Goal: Answer question/provide support: Share knowledge or assist other users

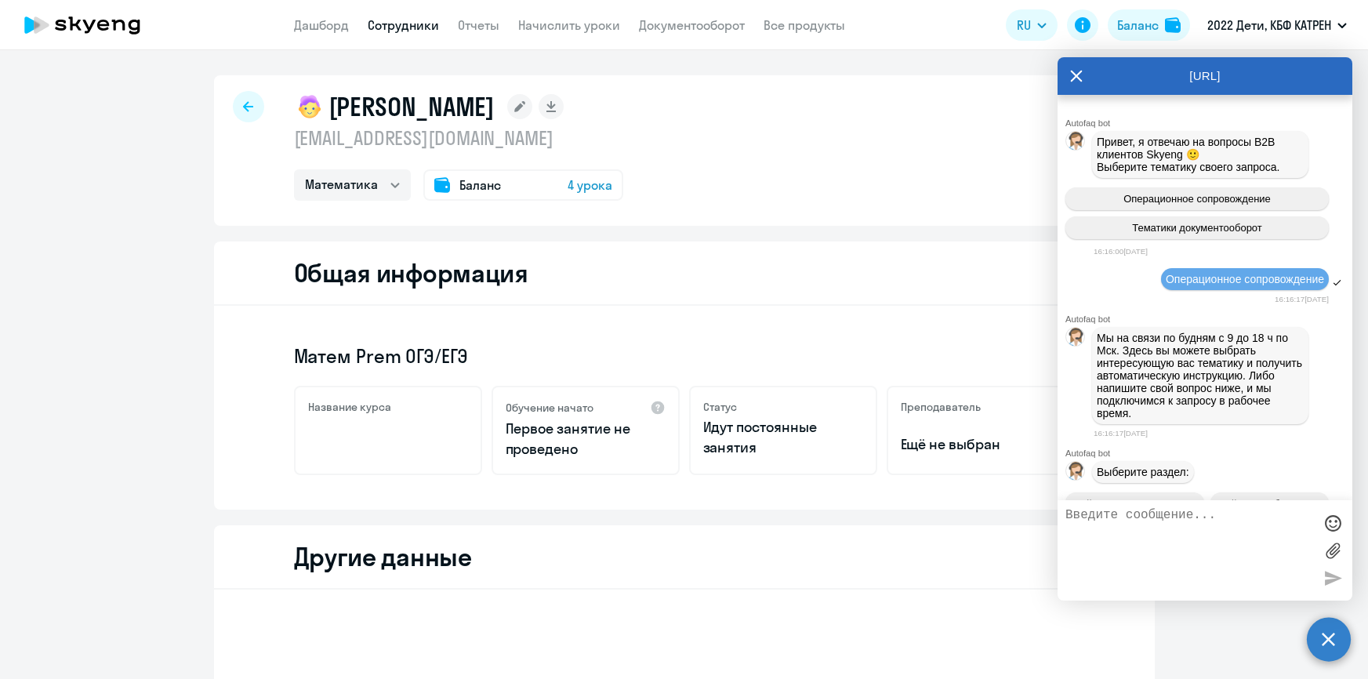
click at [332, 24] on link "Дашборд" at bounding box center [321, 25] width 55 height 16
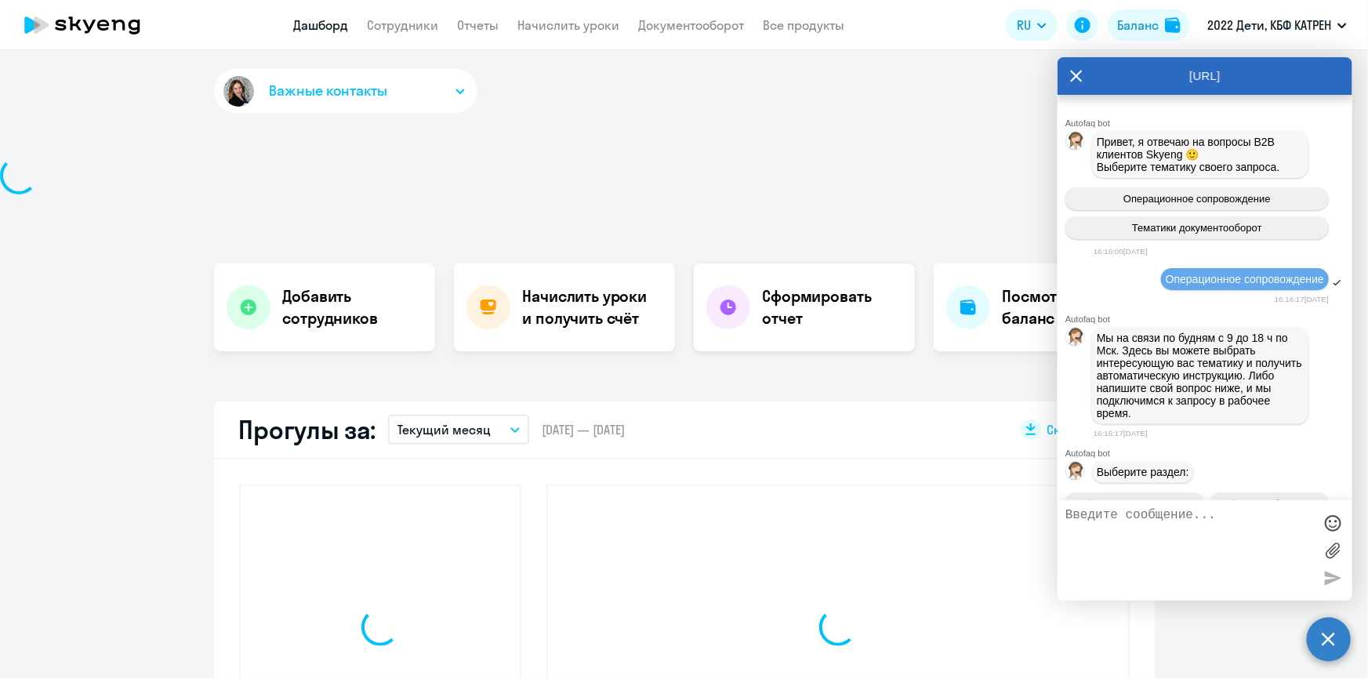
scroll to position [53809, 0]
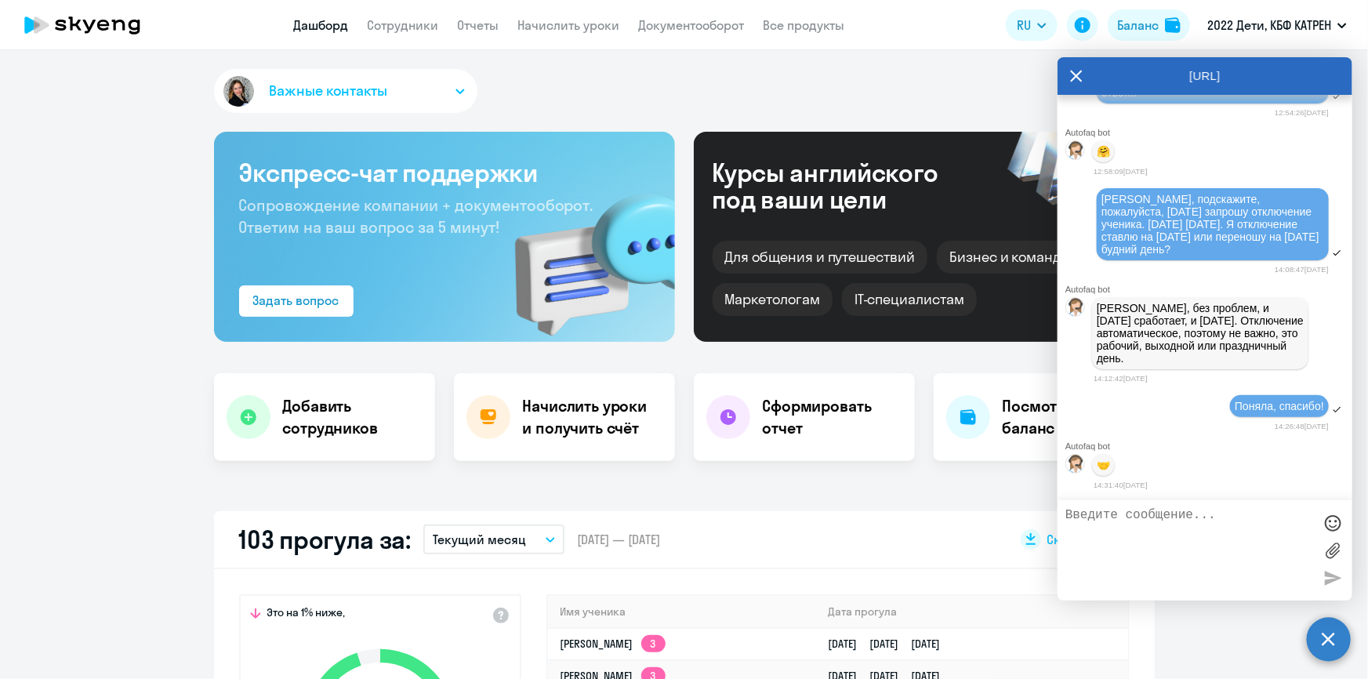
click at [1074, 74] on icon at bounding box center [1076, 76] width 13 height 38
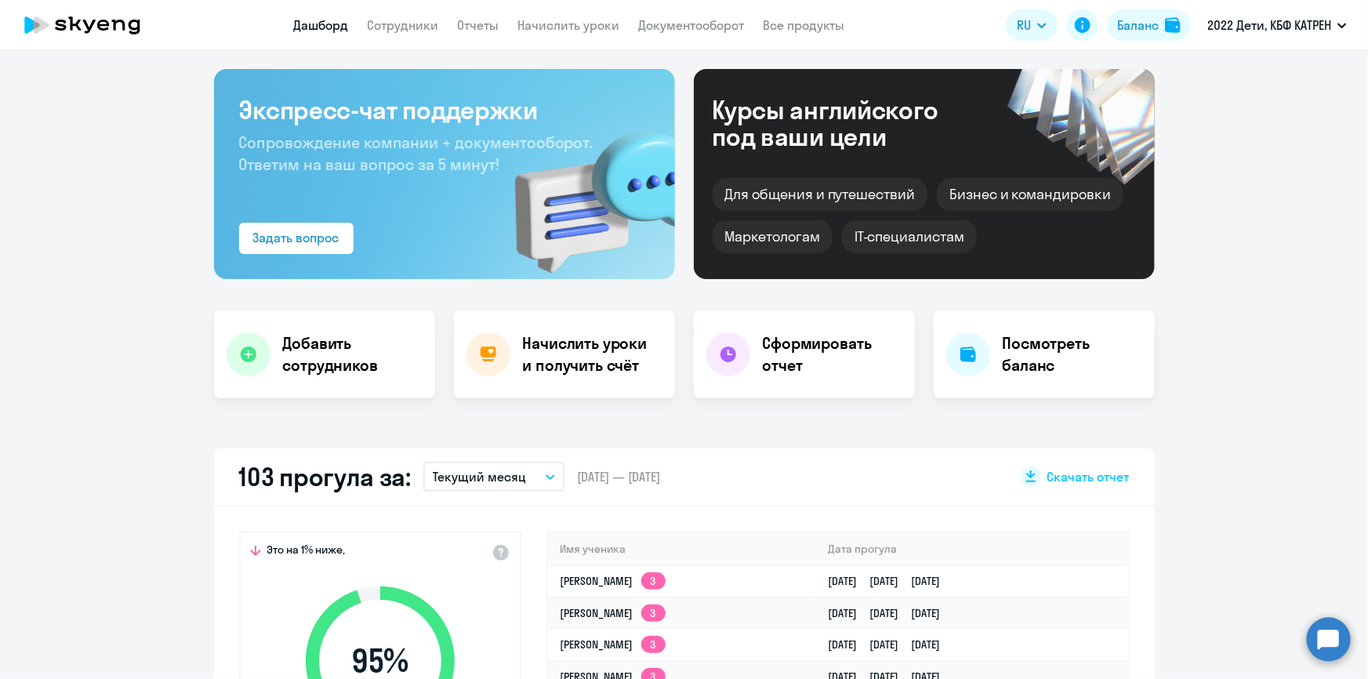
scroll to position [142, 0]
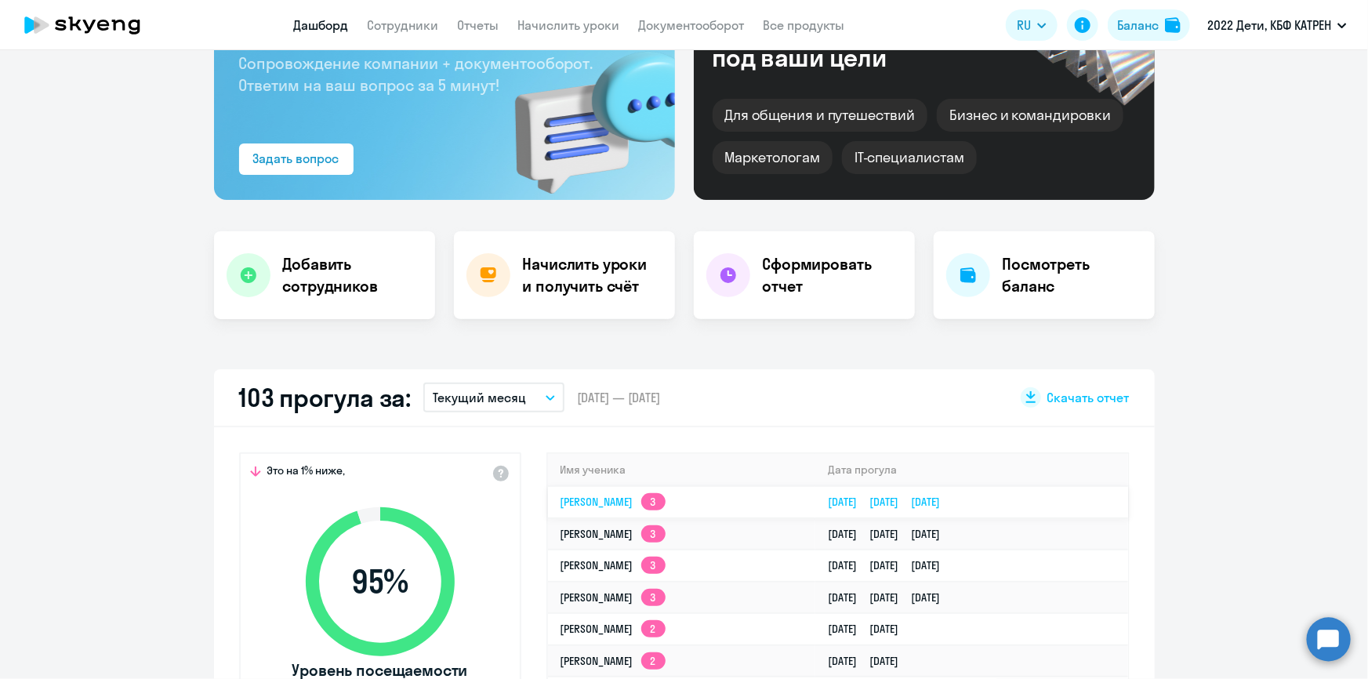
select select "30"
drag, startPoint x: 541, startPoint y: 498, endPoint x: 1062, endPoint y: 495, distance: 521.2
click at [1062, 495] on div "Имя ученика [PERSON_NAME] 3 [DATE] [DATE] [DATE] [PERSON_NAME] 3 [DATE] [DATE] …" at bounding box center [837, 613] width 583 height 323
copy table "Имя ученика [PERSON_NAME] прогула [PERSON_NAME] 3 [DATE] [DATE] [DATE]"
click at [1187, 480] on app-truancy-attendance-dashboard "103 прогула за: Текущий месяц – [DATE] — [DATE] Скачать отчет Это на 1% ниже, 9…" at bounding box center [684, 584] width 1368 height 431
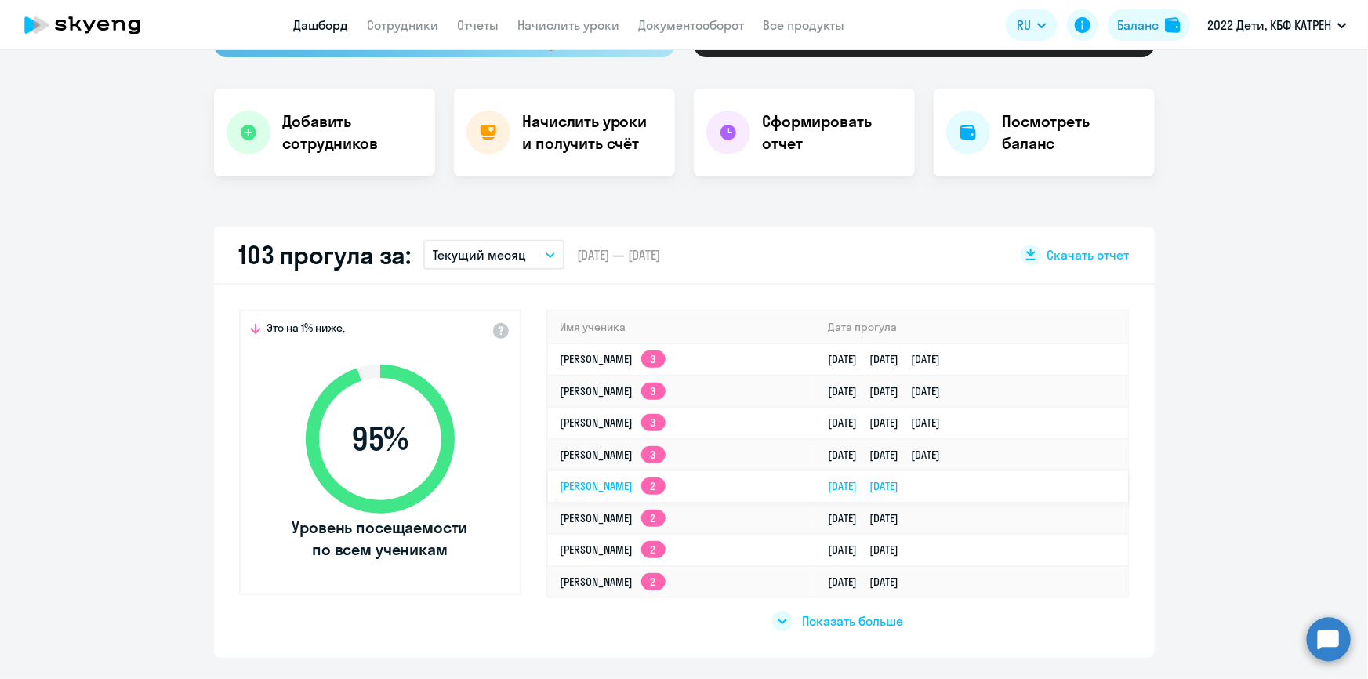
scroll to position [356, 0]
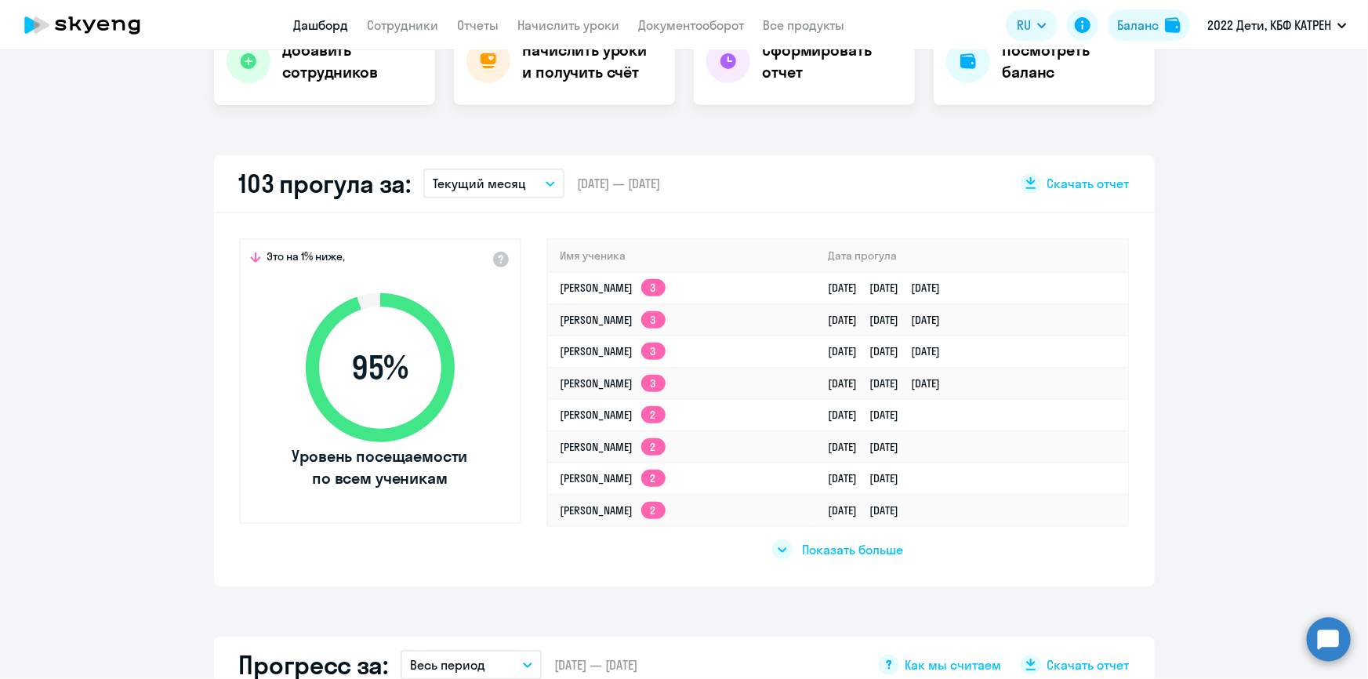
click at [871, 546] on span "Показать больше" at bounding box center [852, 549] width 101 height 17
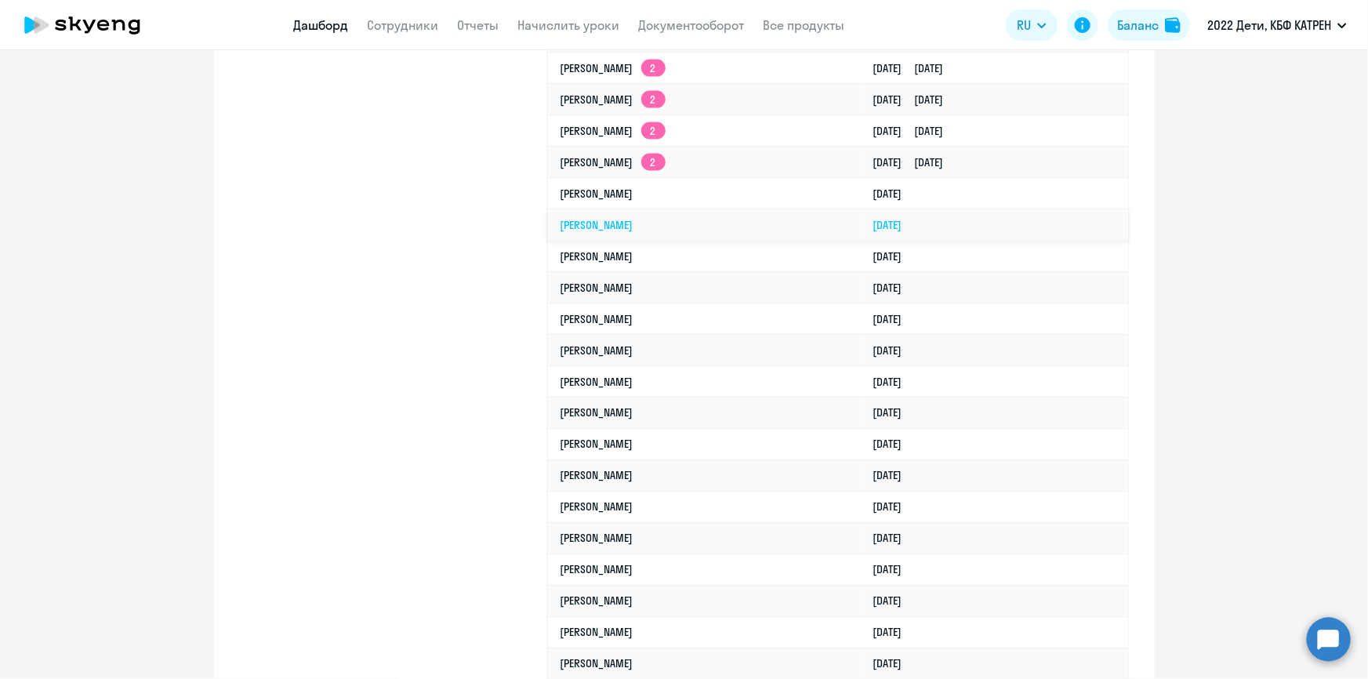
scroll to position [997, 0]
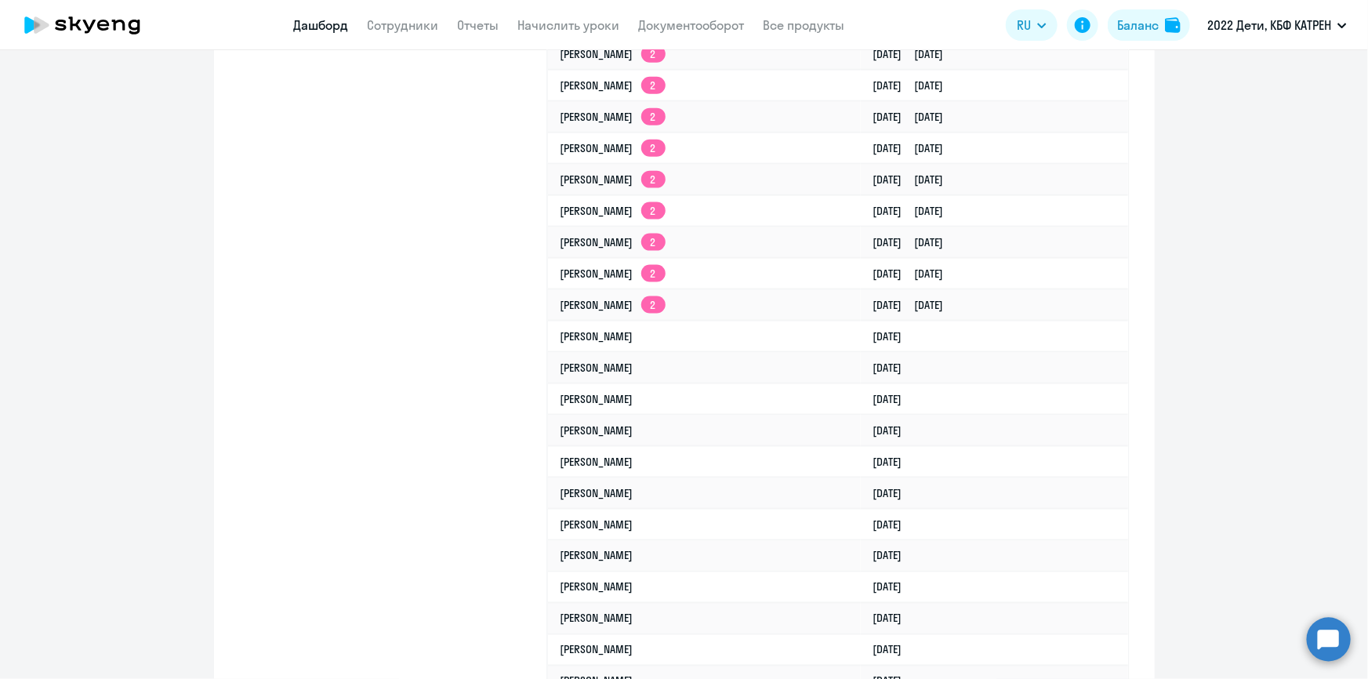
click at [1335, 632] on circle at bounding box center [1328, 639] width 44 height 44
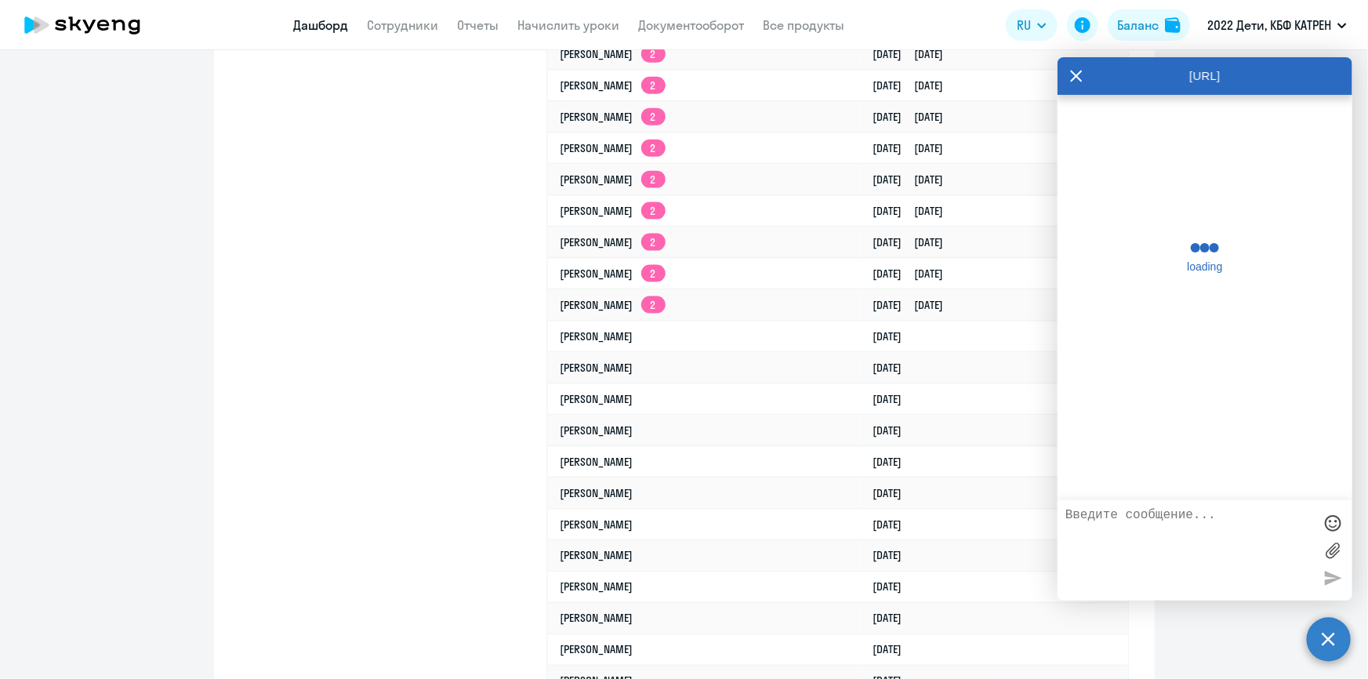
scroll to position [405, 0]
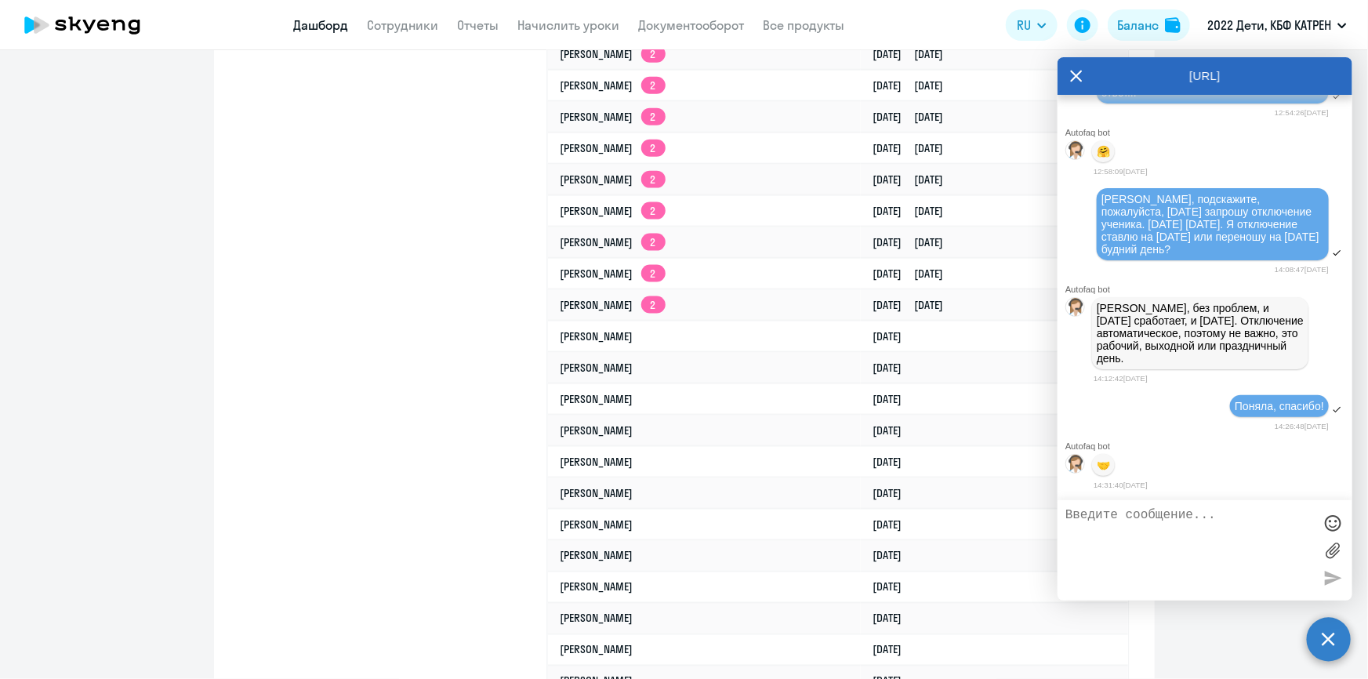
click at [1194, 531] on textarea at bounding box center [1189, 550] width 248 height 85
paste textarea
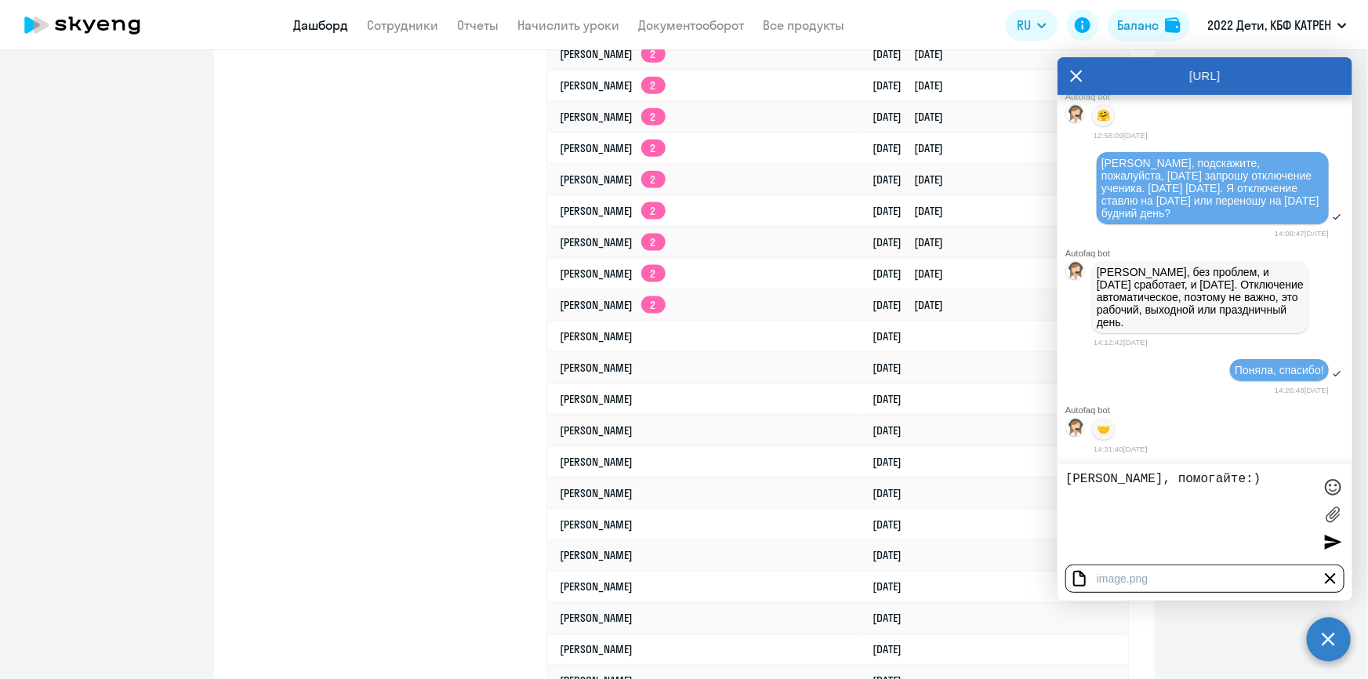
click at [1191, 476] on textarea "[PERSON_NAME], помогайте:)" at bounding box center [1189, 514] width 248 height 85
type textarea "[PERSON_NAME], помогайте:))"
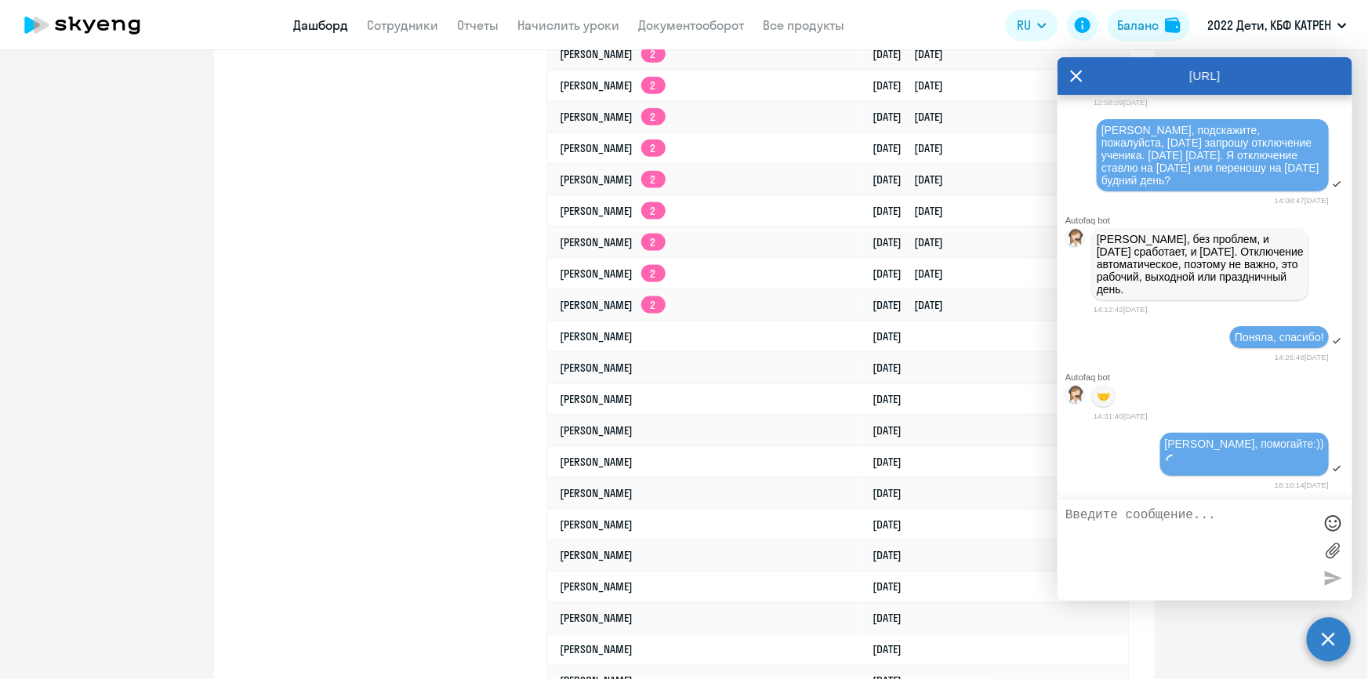
scroll to position [53879, 0]
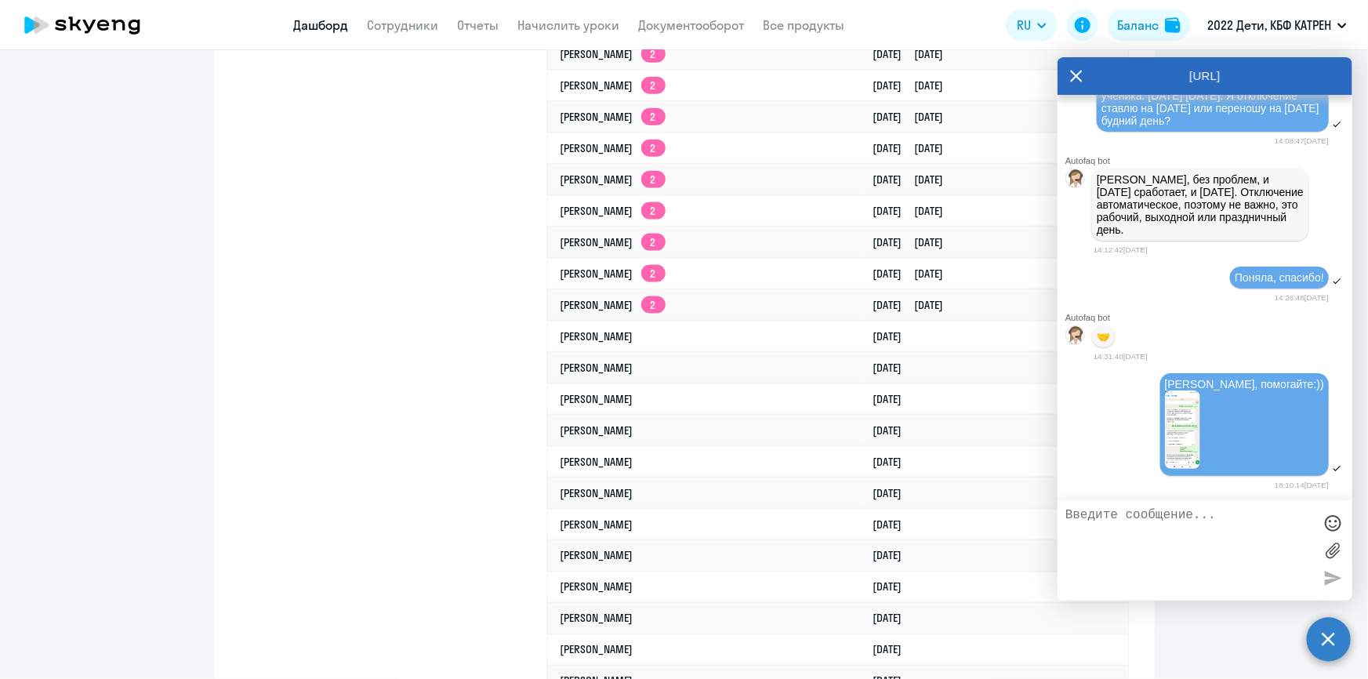
click at [1171, 525] on textarea at bounding box center [1189, 550] width 248 height 85
paste textarea "42765329"
click at [1141, 513] on textarea "42765329 [PERSON_NAME]" at bounding box center [1189, 550] width 248 height 85
click at [1281, 517] on textarea "42765329 [PERSON_NAME]" at bounding box center [1189, 550] width 248 height 85
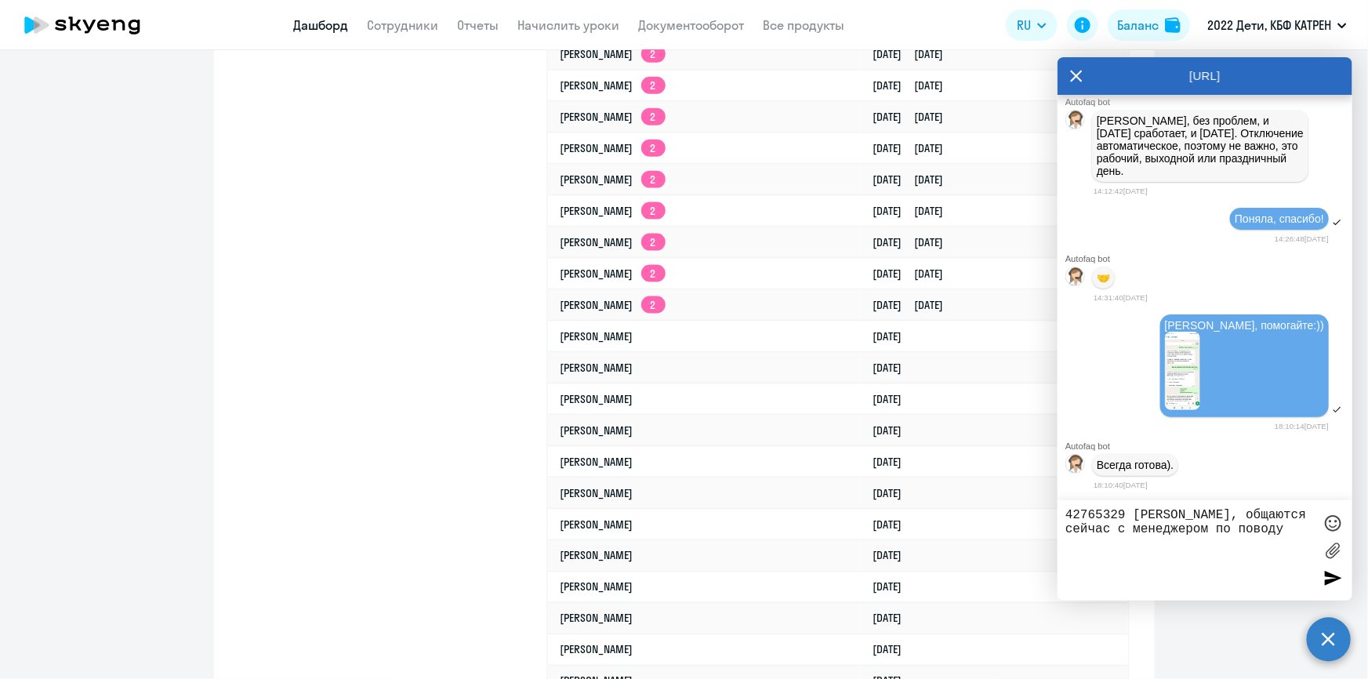
scroll to position [53997, 0]
type textarea "42765329 [PERSON_NAME], общаются сейчас с менеджером по поводу консультации. Чт…"
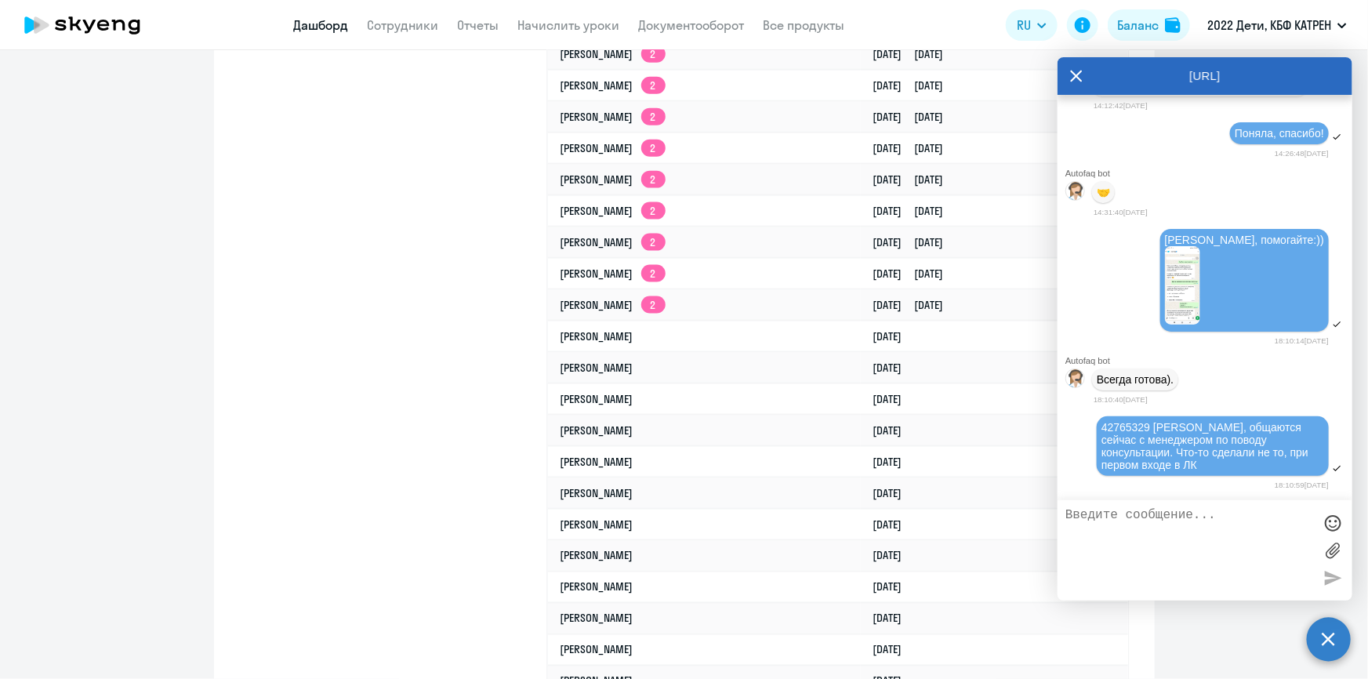
scroll to position [784, 0]
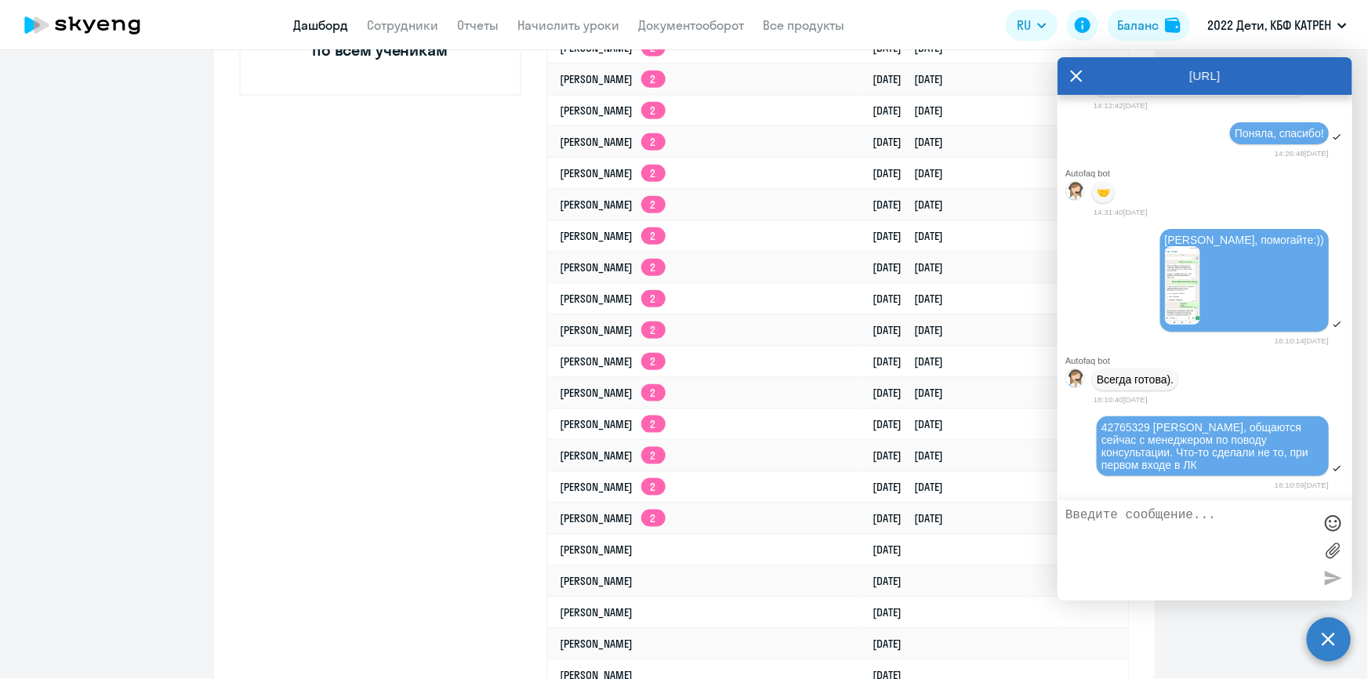
click at [1172, 520] on textarea at bounding box center [1189, 550] width 248 height 85
type textarea "ПРодолжение"
paste textarea
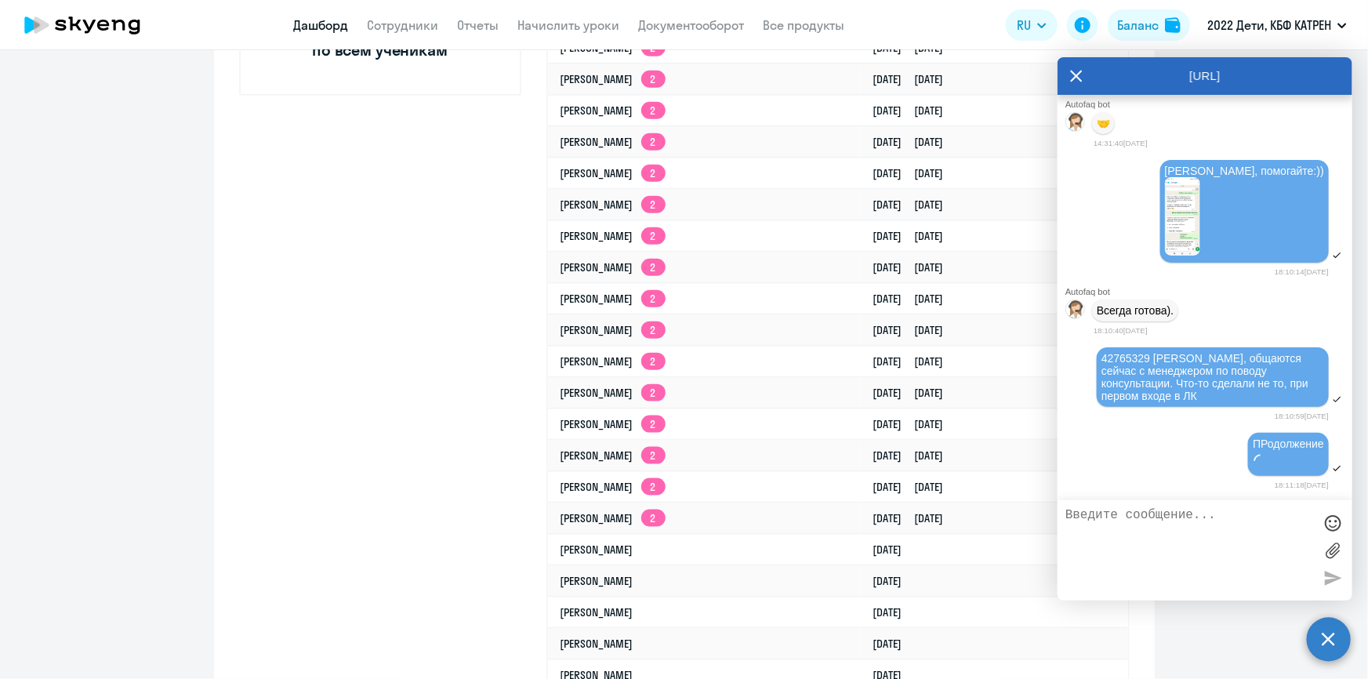
scroll to position [54154, 0]
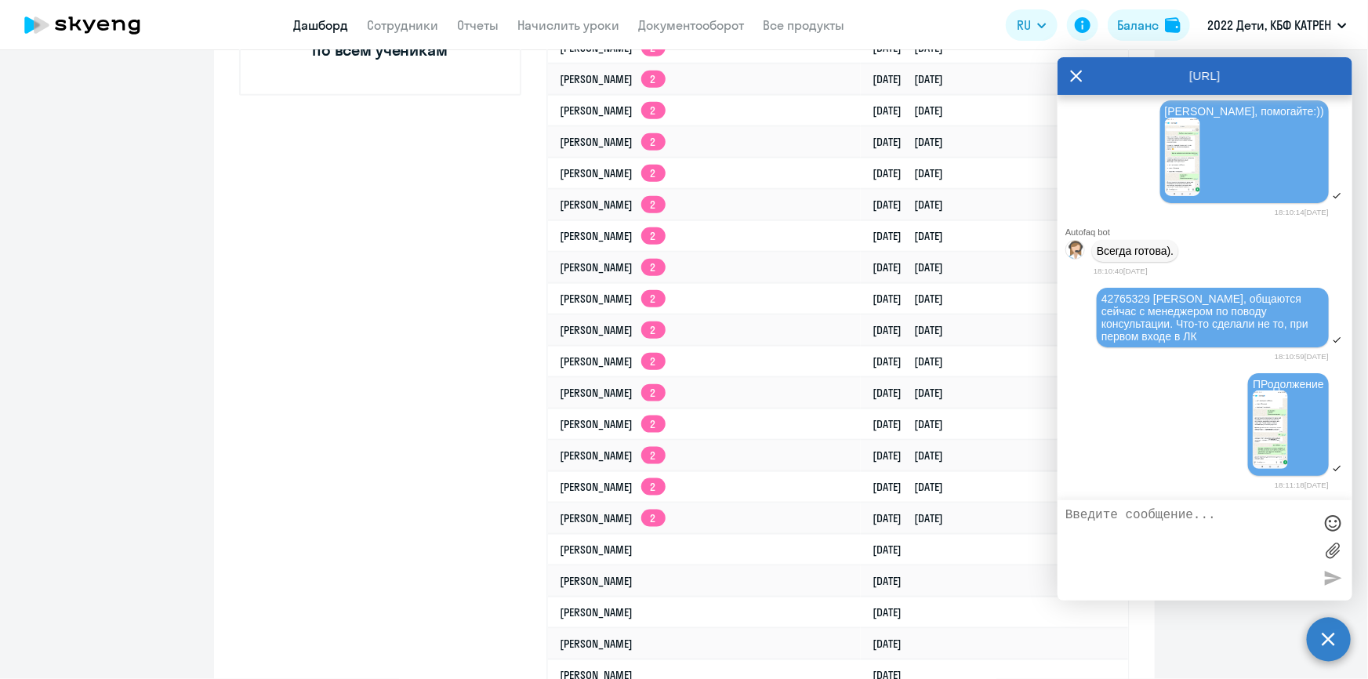
click at [1176, 531] on textarea at bounding box center [1189, 550] width 248 height 85
click at [1152, 511] on textarea "Как ей попать на нужную страницу" at bounding box center [1189, 550] width 248 height 85
click at [1149, 510] on textarea "Как ей попать на нужную страницу" at bounding box center [1189, 550] width 248 height 85
click at [1243, 525] on textarea "Как ей попасть на нужную страницу" at bounding box center [1189, 550] width 248 height 85
type textarea "Как ей попасть на нужную страницу теперь?"
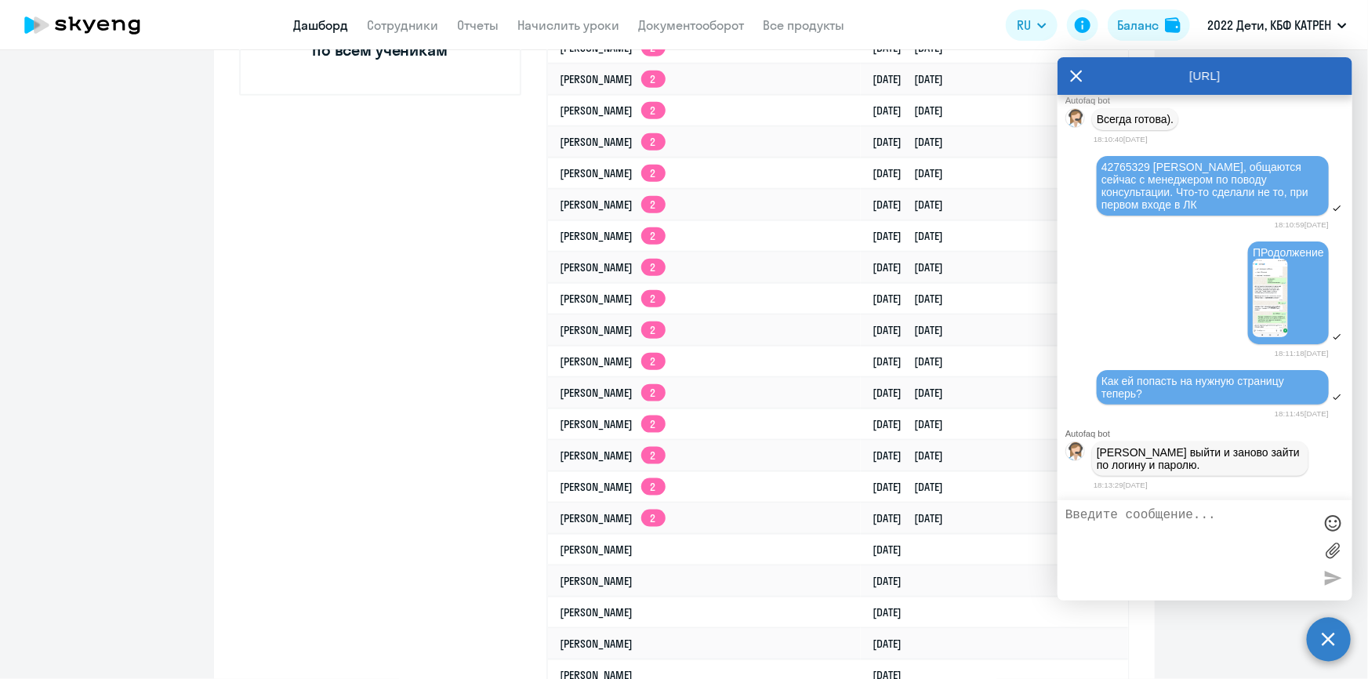
scroll to position [54346, 0]
click at [1159, 520] on textarea at bounding box center [1189, 550] width 248 height 85
type textarea "О"
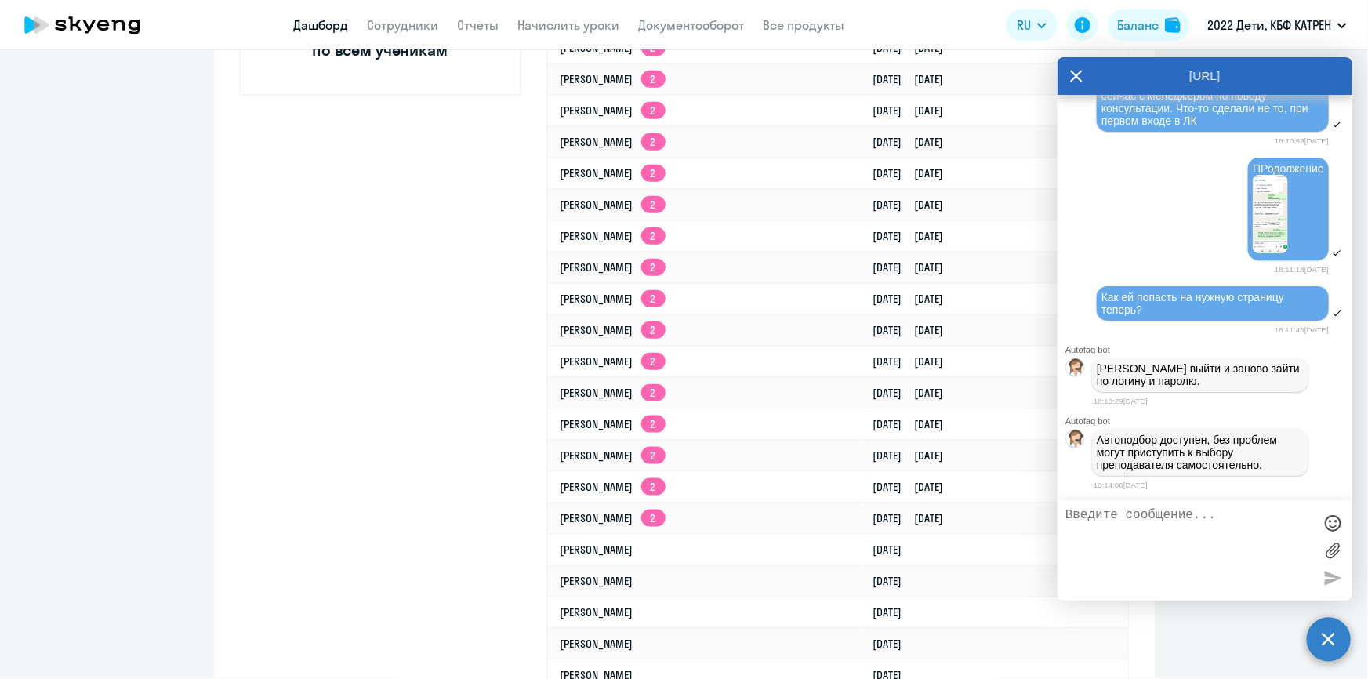
scroll to position [54431, 0]
click at [1225, 510] on textarea at bounding box center [1189, 550] width 248 height 85
click at [1229, 516] on textarea at bounding box center [1189, 550] width 248 height 85
click at [1168, 519] on textarea at bounding box center [1189, 550] width 248 height 85
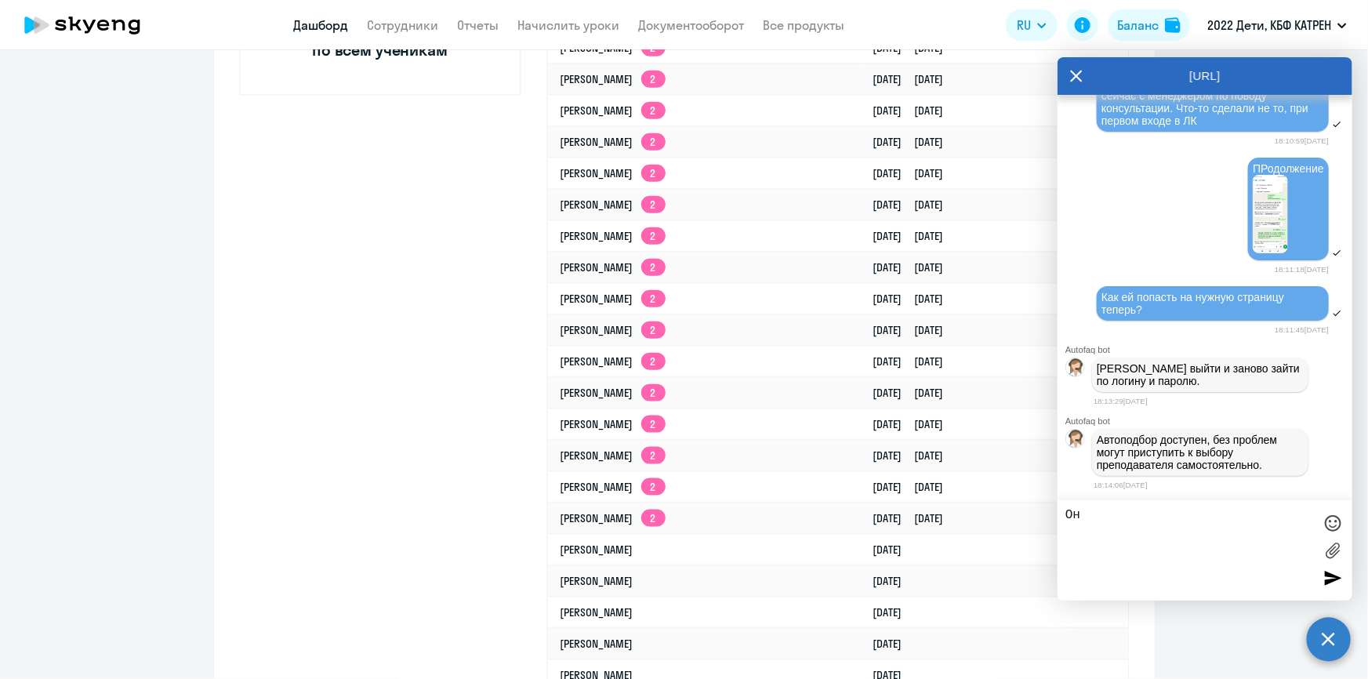
type textarea "О"
click at [1247, 528] on textarea "[PERSON_NAME] утверждает, что перешла по ссылке, по [PERSON_NAME] и парою" at bounding box center [1189, 550] width 248 height 85
click at [1265, 531] on textarea "[PERSON_NAME] утверждает, что перешла по ссылке, по [PERSON_NAME] и паролю" at bounding box center [1189, 550] width 248 height 85
paste textarea
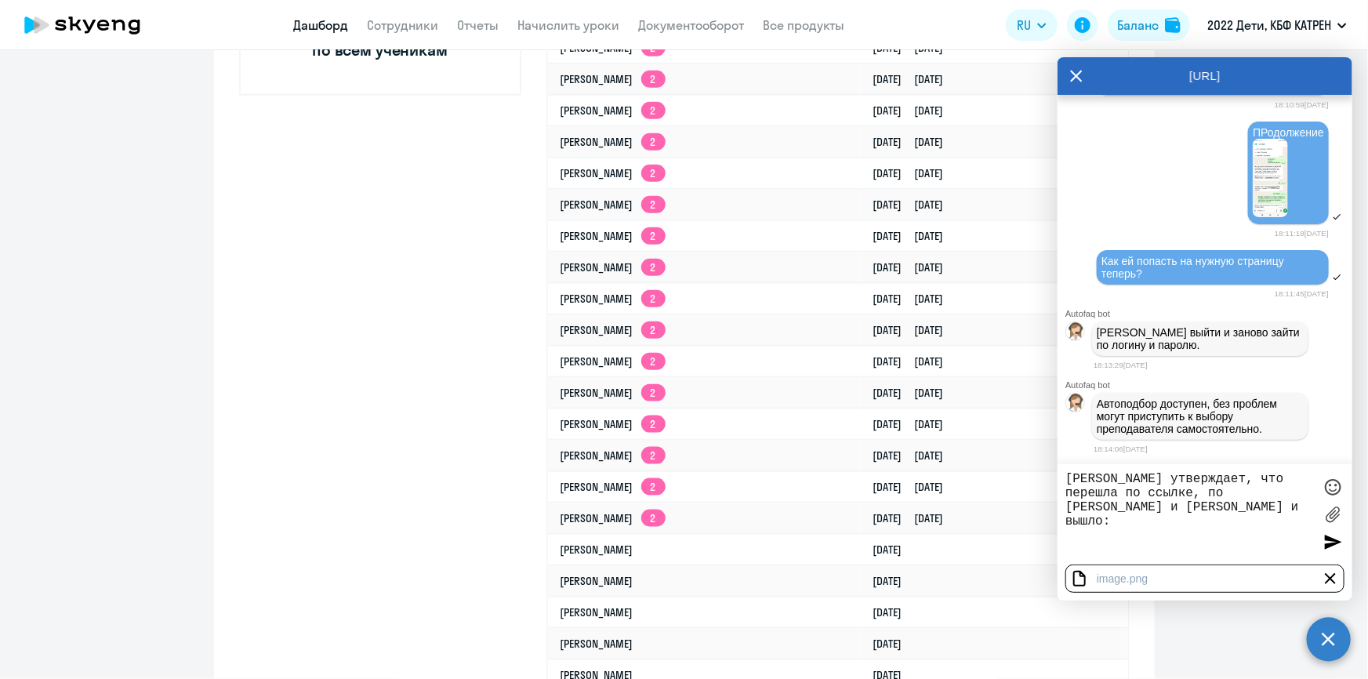
type textarea "[PERSON_NAME] утверждает, что перешла по ссылке, по [PERSON_NAME] и [PERSON_NAM…"
click at [1332, 549] on div at bounding box center [1333, 542] width 24 height 24
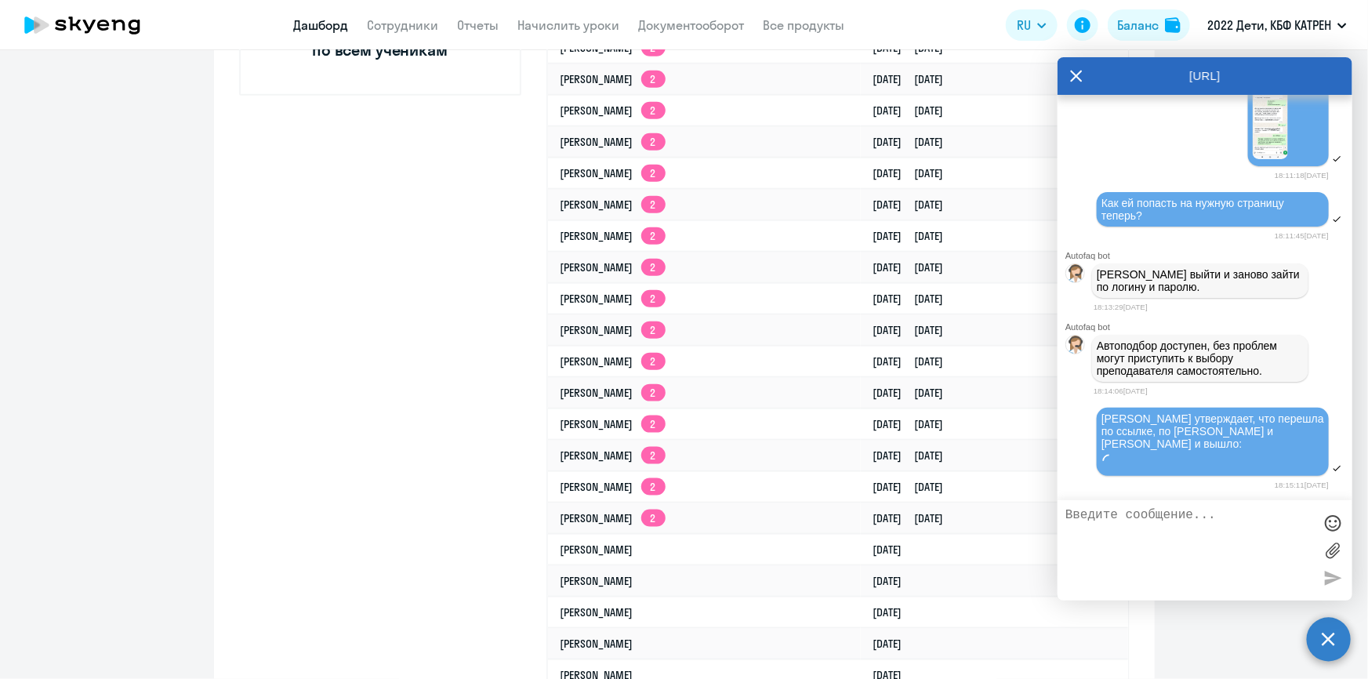
scroll to position [54514, 0]
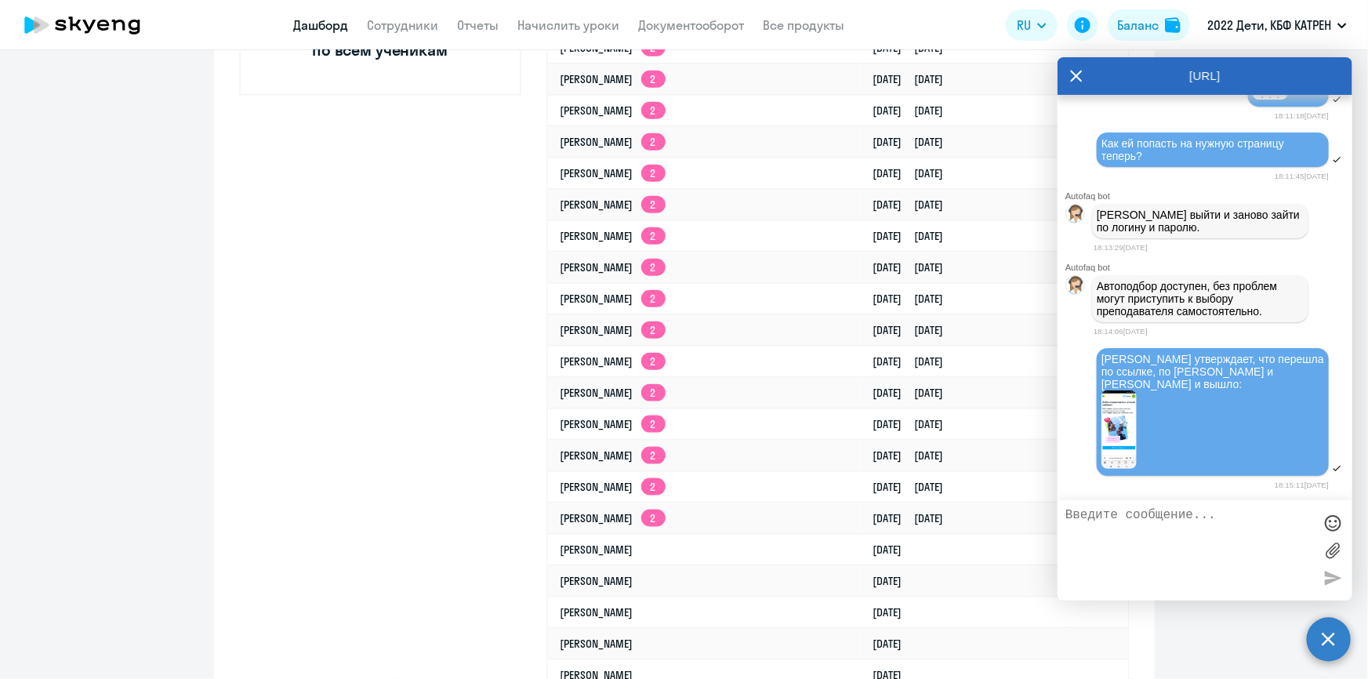
click at [1124, 469] on img at bounding box center [1118, 429] width 35 height 78
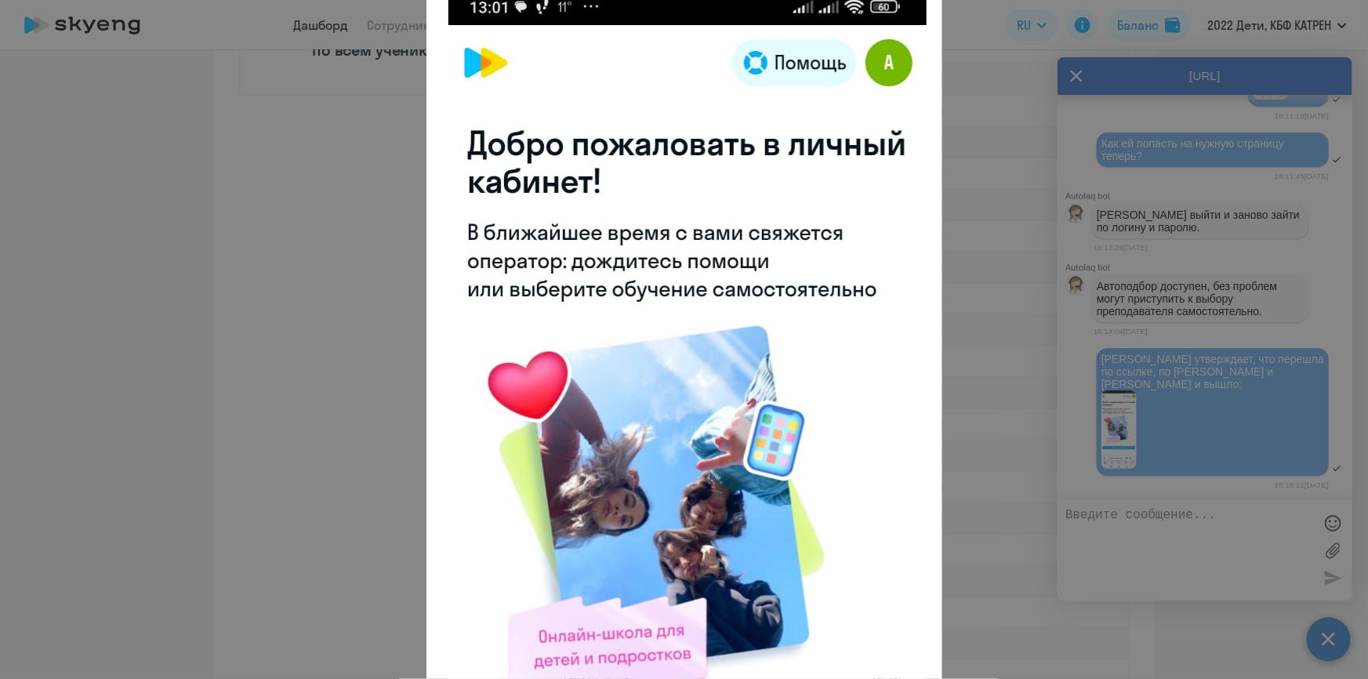
scroll to position [0, 0]
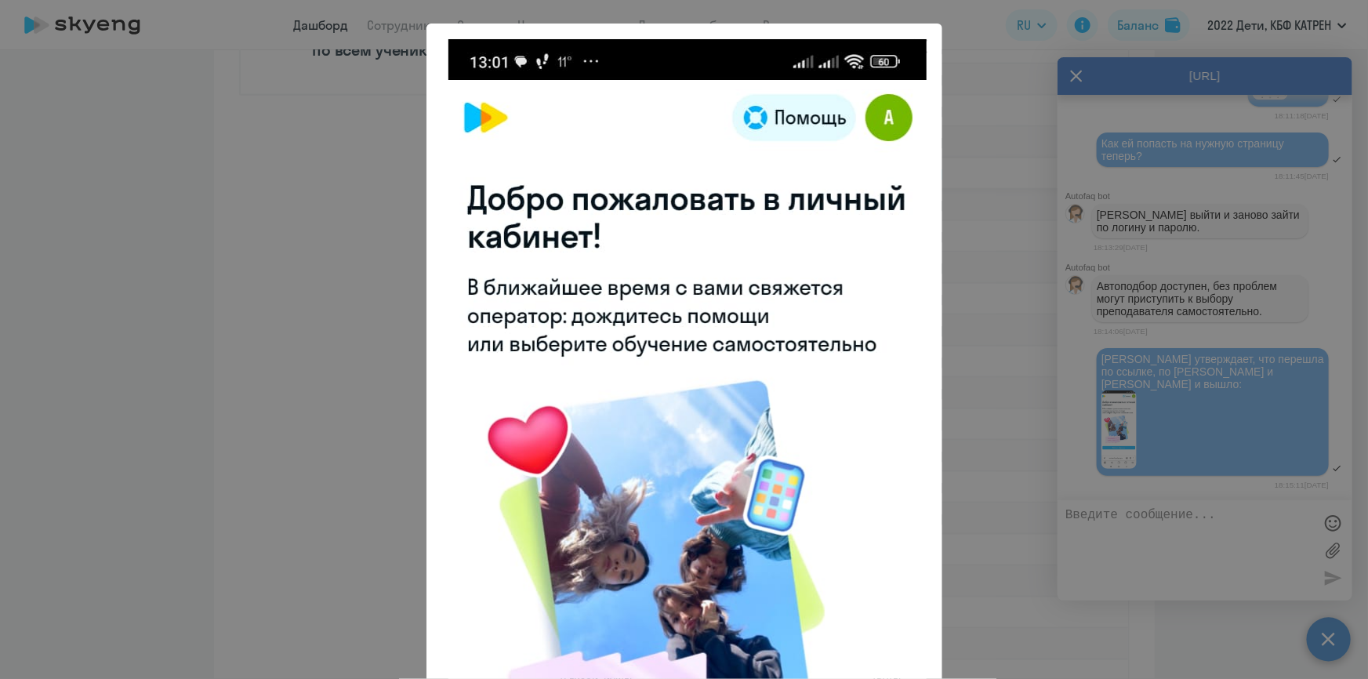
click at [990, 164] on div at bounding box center [684, 339] width 1368 height 679
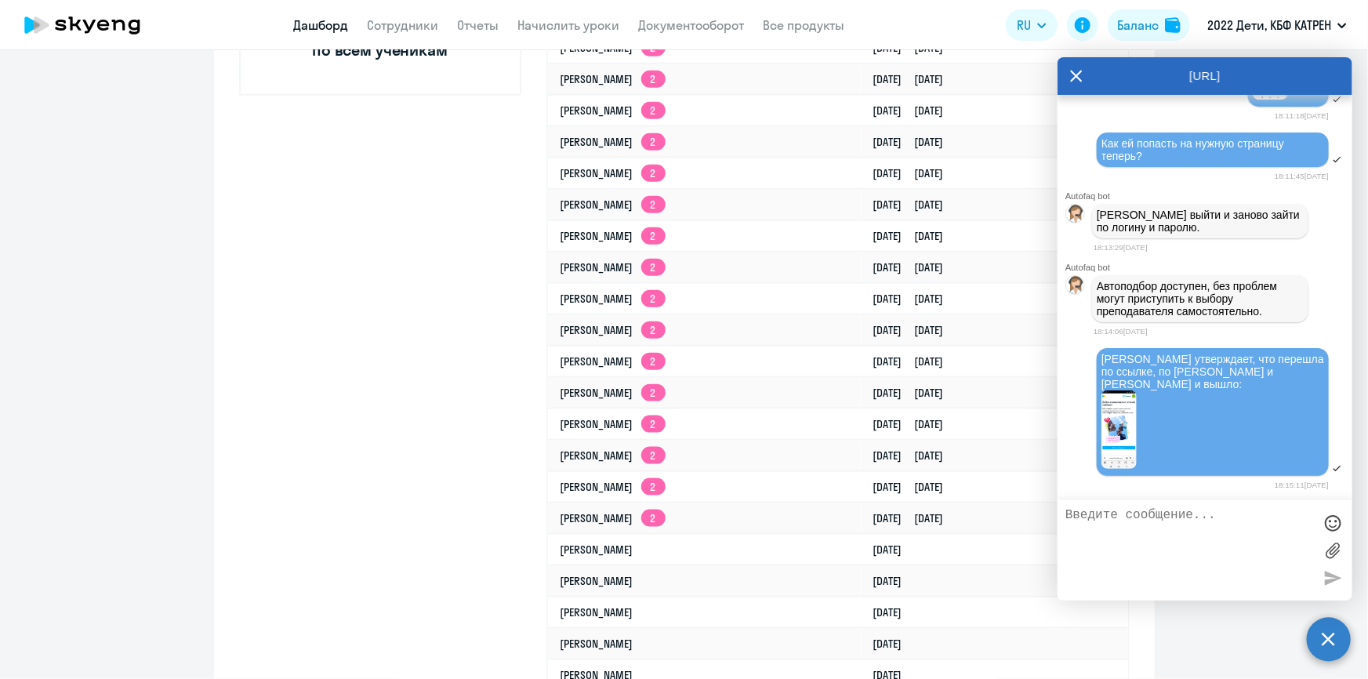
scroll to position [54573, 0]
click at [1132, 518] on textarea at bounding box center [1189, 550] width 248 height 85
click at [1134, 520] on textarea at bounding box center [1189, 550] width 248 height 85
click at [1211, 530] on textarea at bounding box center [1189, 550] width 248 height 85
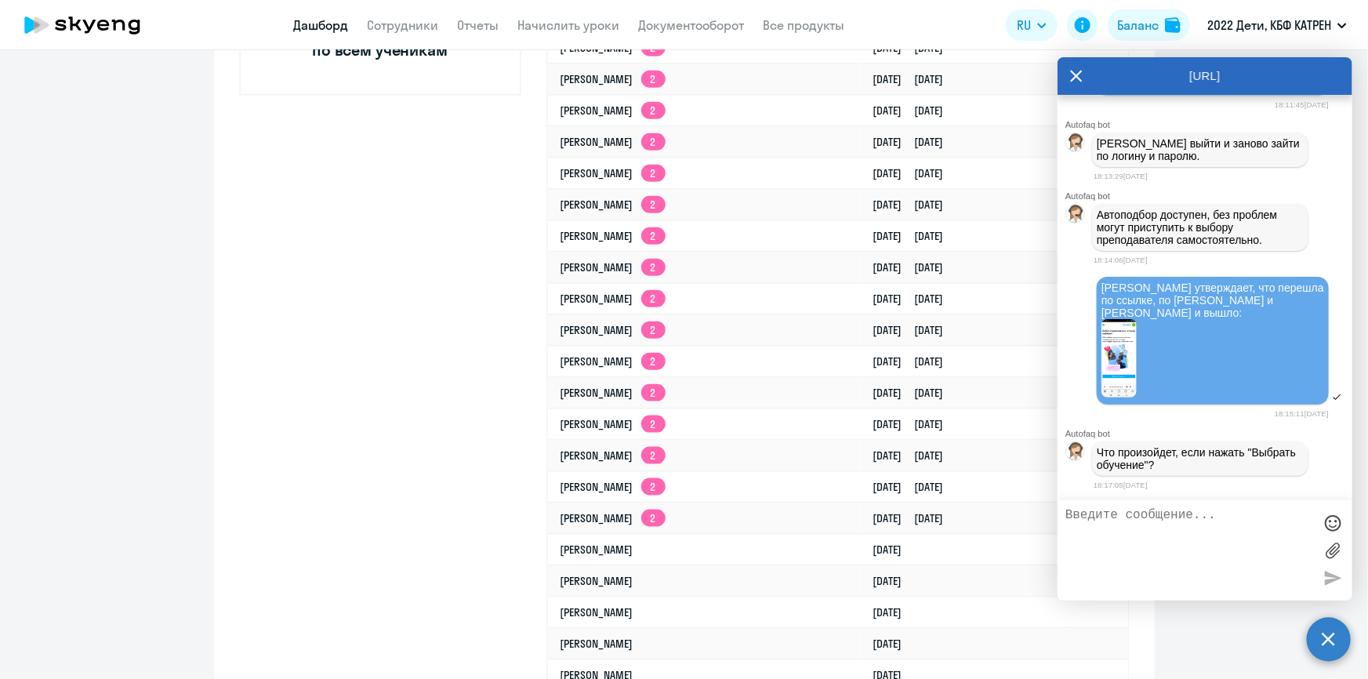
scroll to position [54646, 0]
click at [1117, 526] on textarea at bounding box center [1189, 550] width 248 height 85
type textarea "А это РУ уже прошла ранее, следом с ней связался менеджер и на начали общение:)"
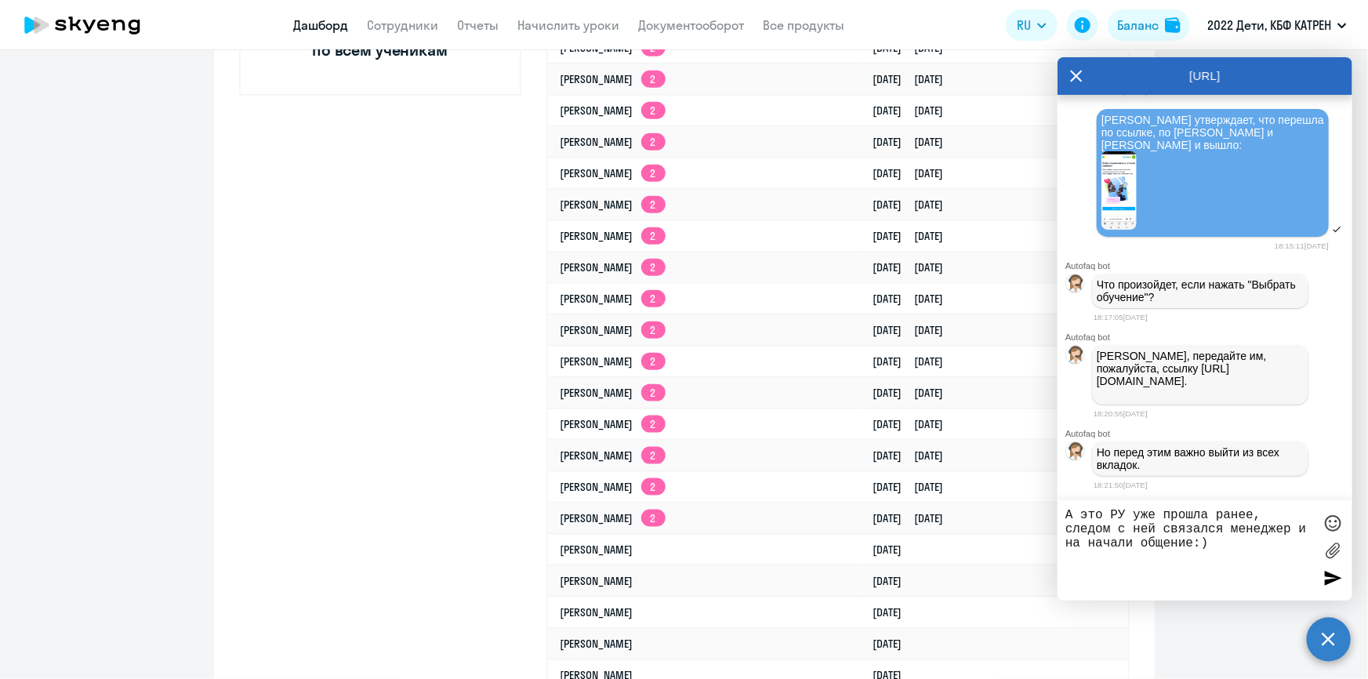
scroll to position [54842, 0]
drag, startPoint x: 1233, startPoint y: 552, endPoint x: 1053, endPoint y: 510, distance: 184.2
click at [1053, 510] on body "Дашборд Сотрудники Отчеты Начислить уроки Документооборот Все продукты Дашборд …" at bounding box center [684, 339] width 1368 height 679
drag, startPoint x: 1095, startPoint y: 352, endPoint x: 1263, endPoint y: 393, distance: 172.6
click at [1263, 393] on div "[PERSON_NAME], передайте им, пожалуйста, ссылку [URL][DOMAIN_NAME]." at bounding box center [1200, 375] width 216 height 60
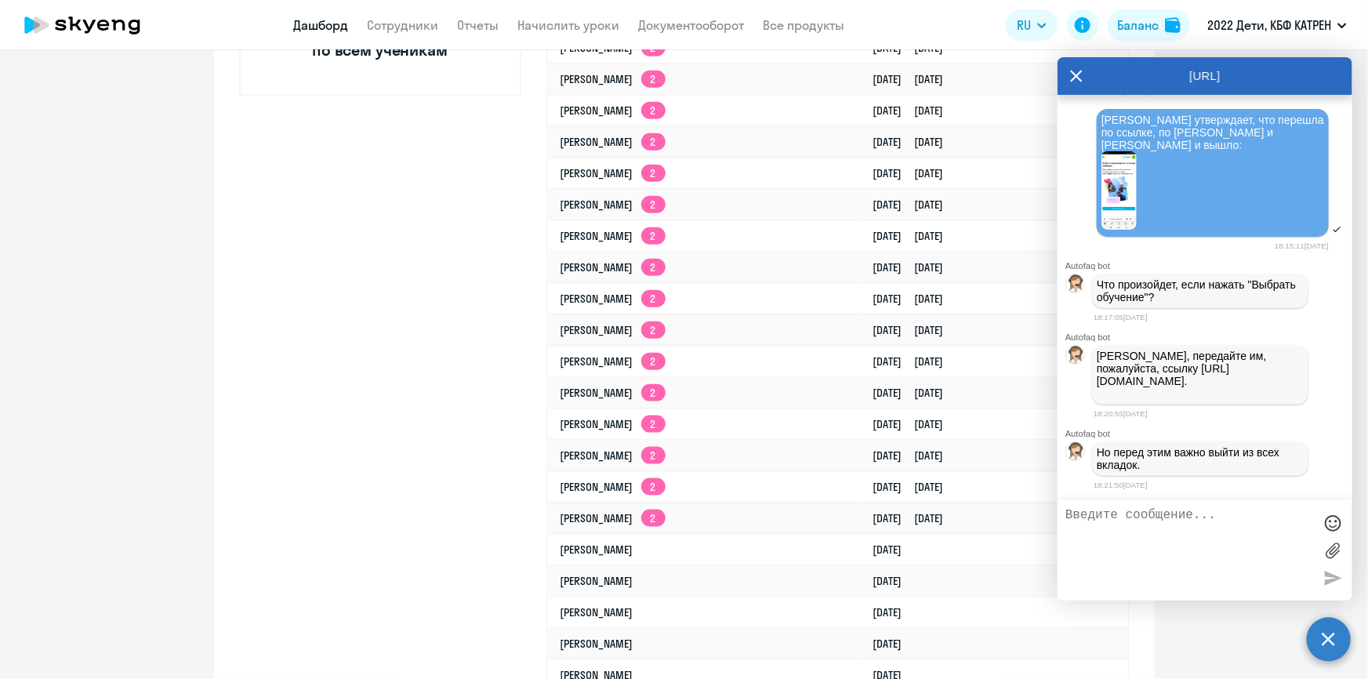
click at [1203, 392] on p "[PERSON_NAME], передайте им, пожалуйста, ссылку [URL][DOMAIN_NAME]." at bounding box center [1199, 375] width 207 height 50
copy p "[URL][DOMAIN_NAME]."
click at [1104, 523] on textarea at bounding box center [1189, 550] width 248 height 85
click at [1123, 542] on textarea at bounding box center [1189, 550] width 248 height 85
type textarea "пойти с помощью пароля?"
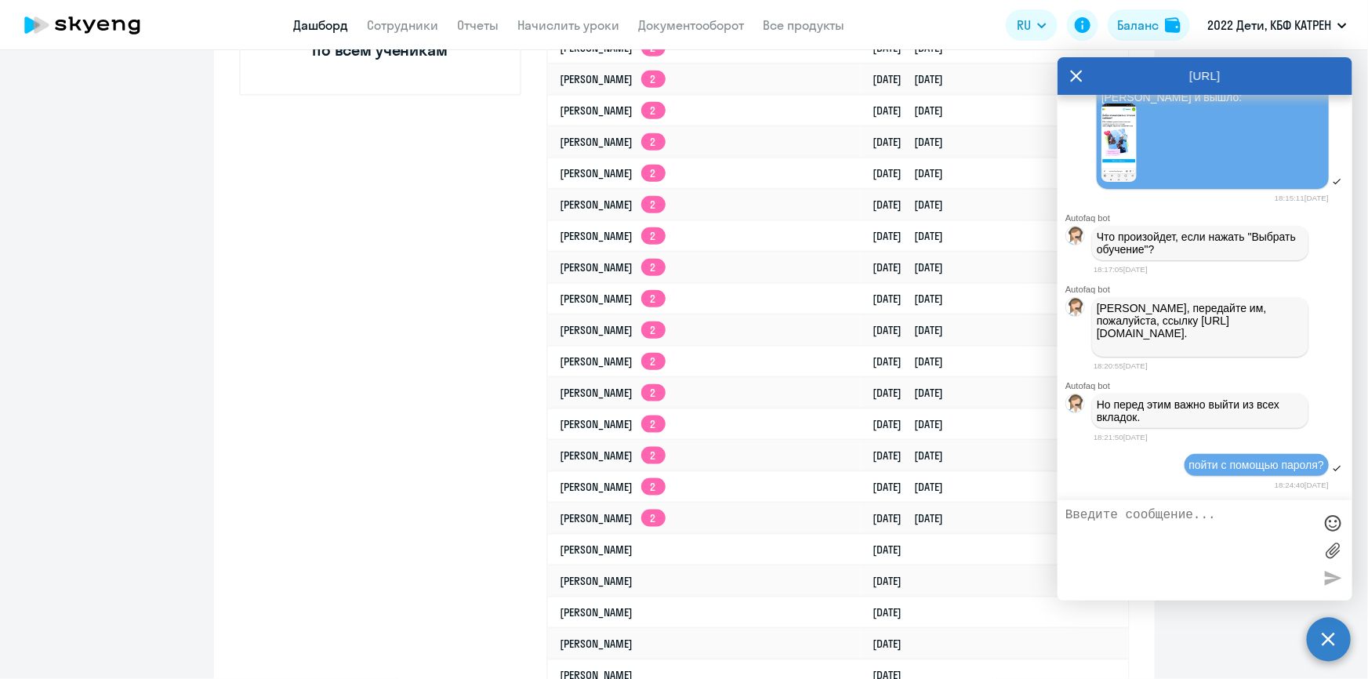
scroll to position [54890, 0]
click at [1187, 525] on textarea at bounding box center [1189, 550] width 248 height 85
click at [1119, 532] on textarea at bounding box center [1189, 550] width 248 height 85
click at [1117, 517] on textarea at bounding box center [1189, 550] width 248 height 85
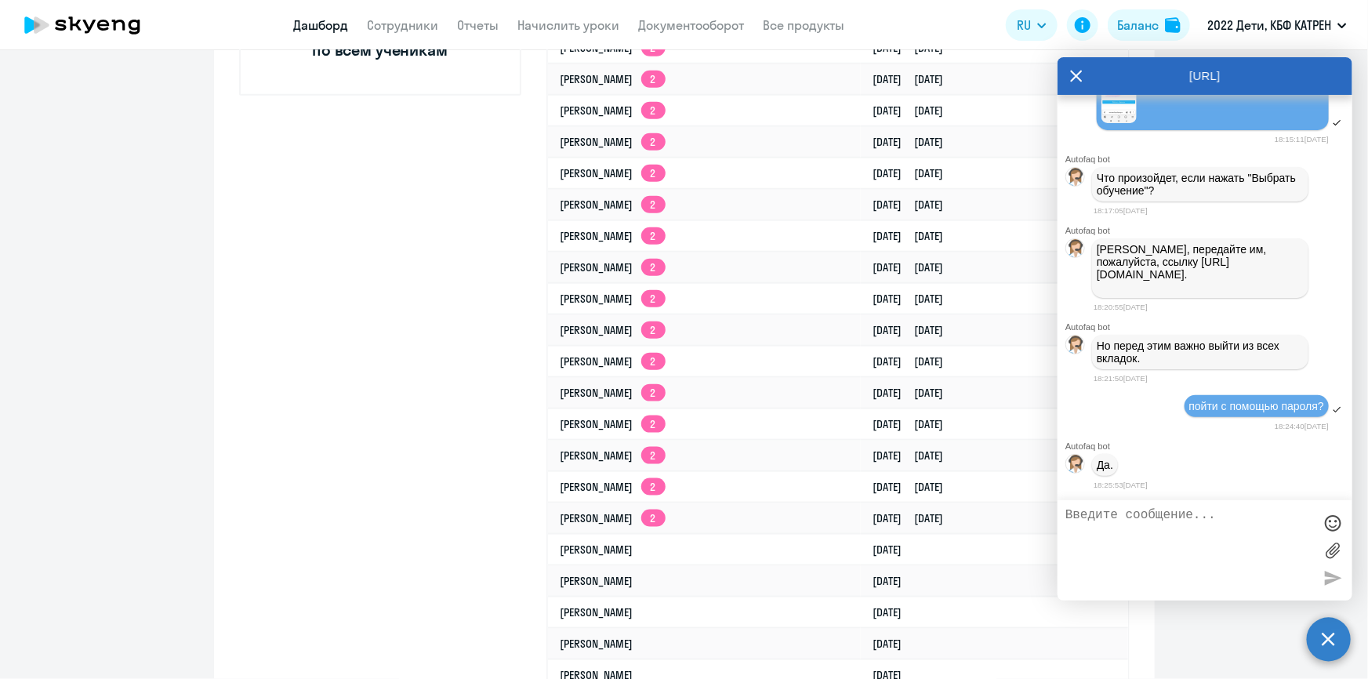
scroll to position [54949, 0]
click at [1200, 528] on textarea at bounding box center [1189, 550] width 248 height 85
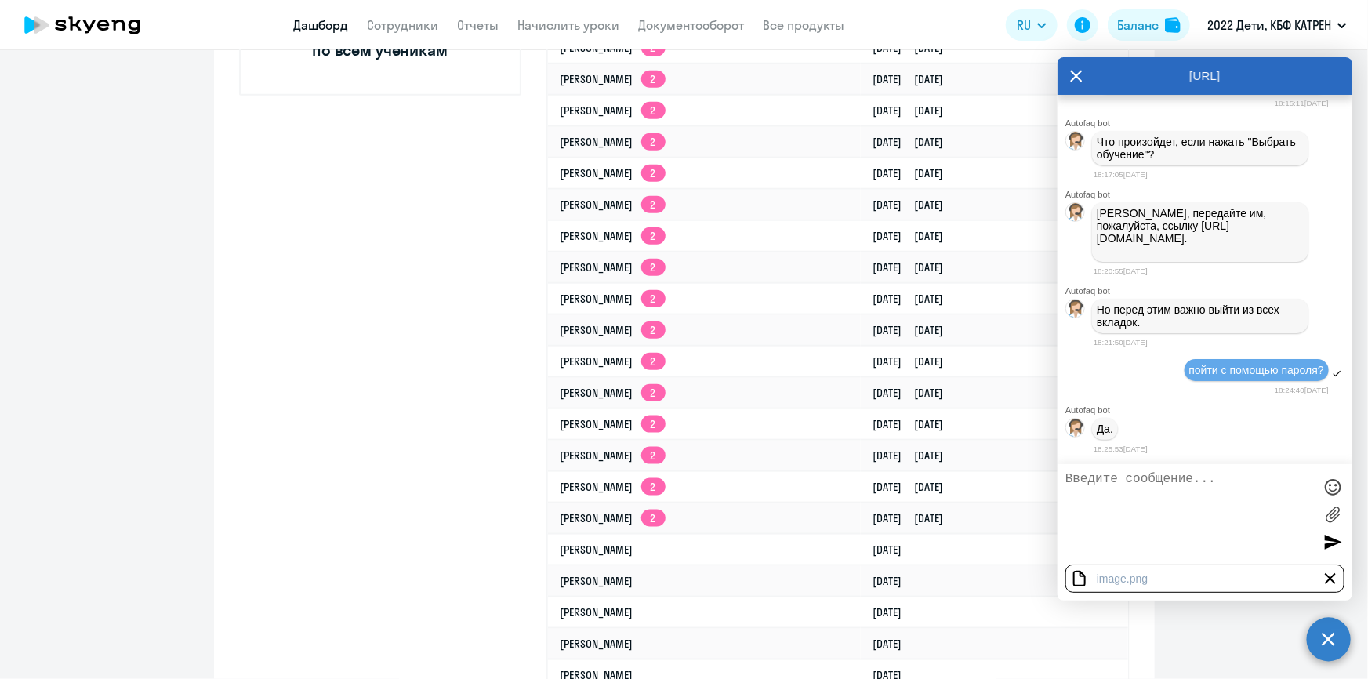
click at [1332, 538] on div at bounding box center [1333, 542] width 24 height 24
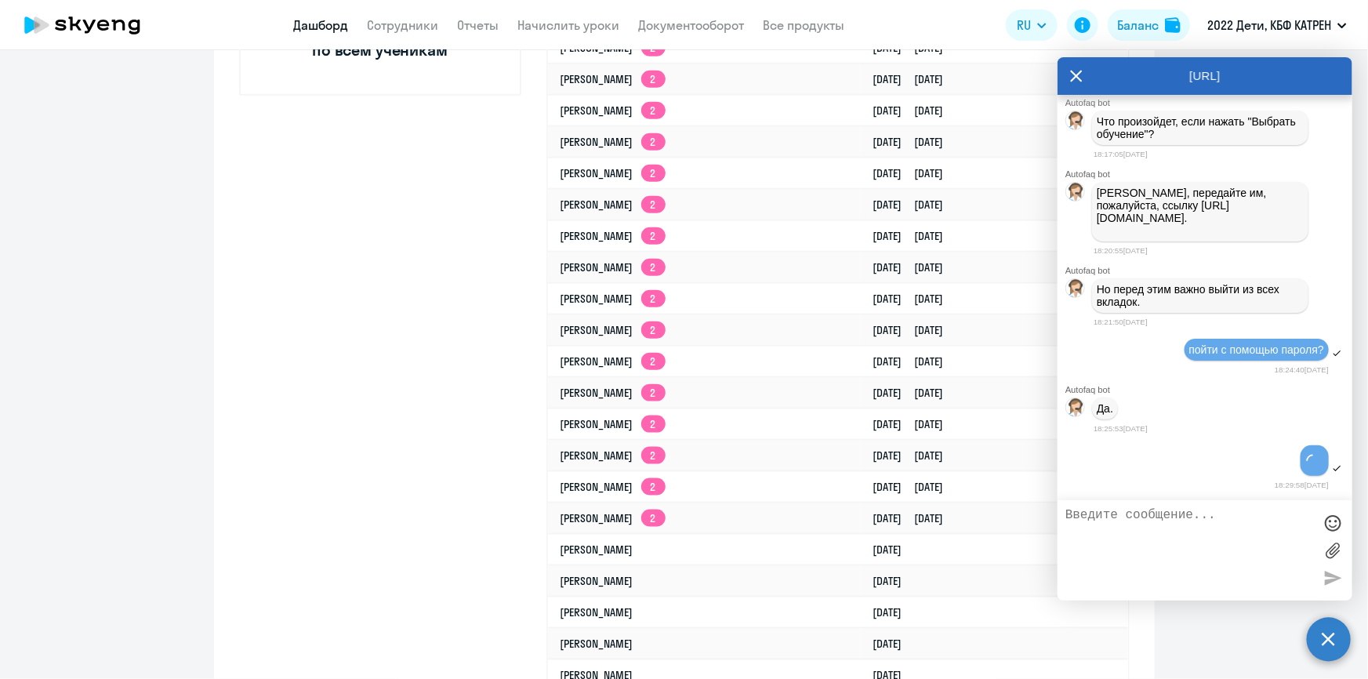
scroll to position [55006, 0]
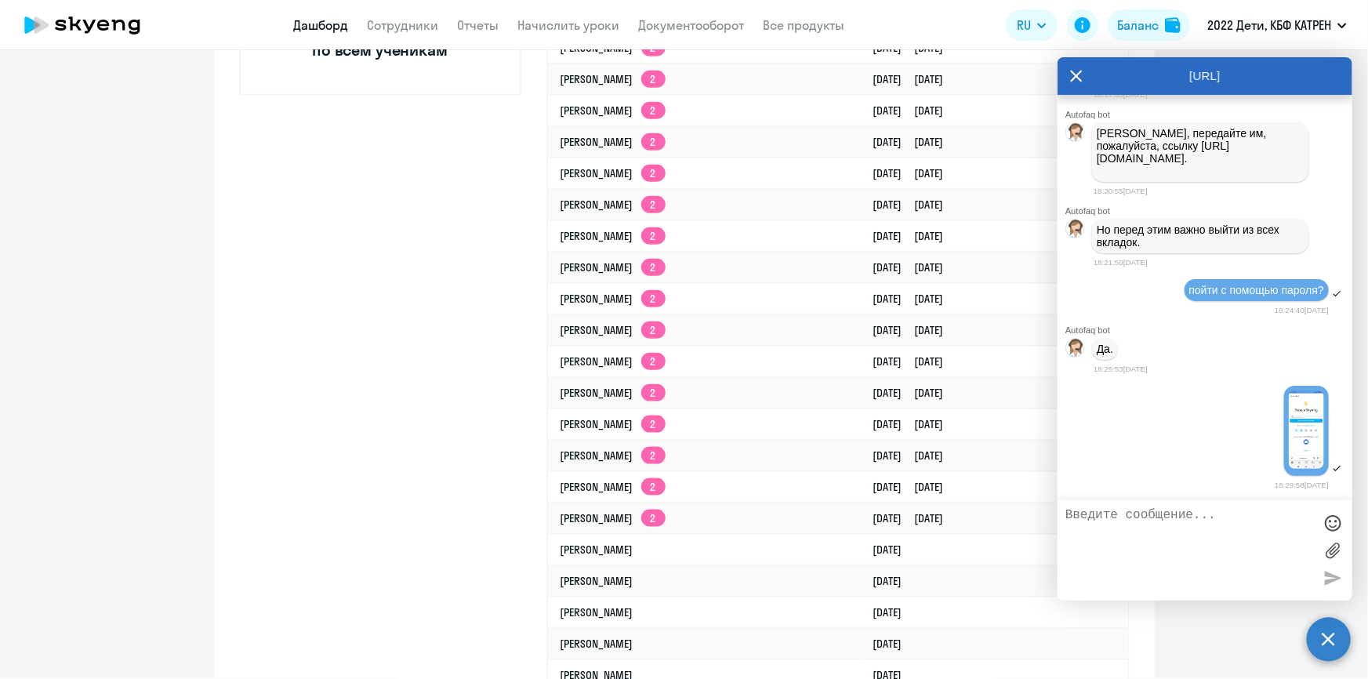
click at [1181, 533] on textarea at bounding box center [1189, 550] width 248 height 85
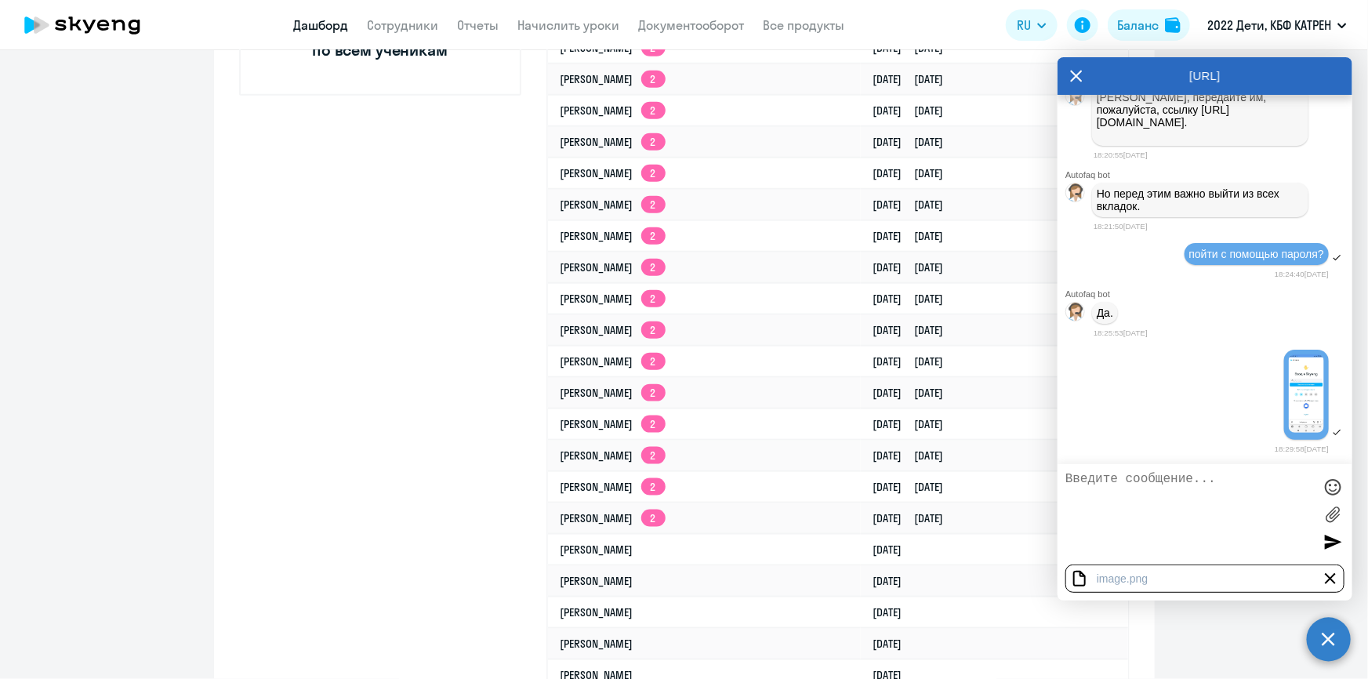
click at [1332, 542] on div at bounding box center [1333, 542] width 24 height 24
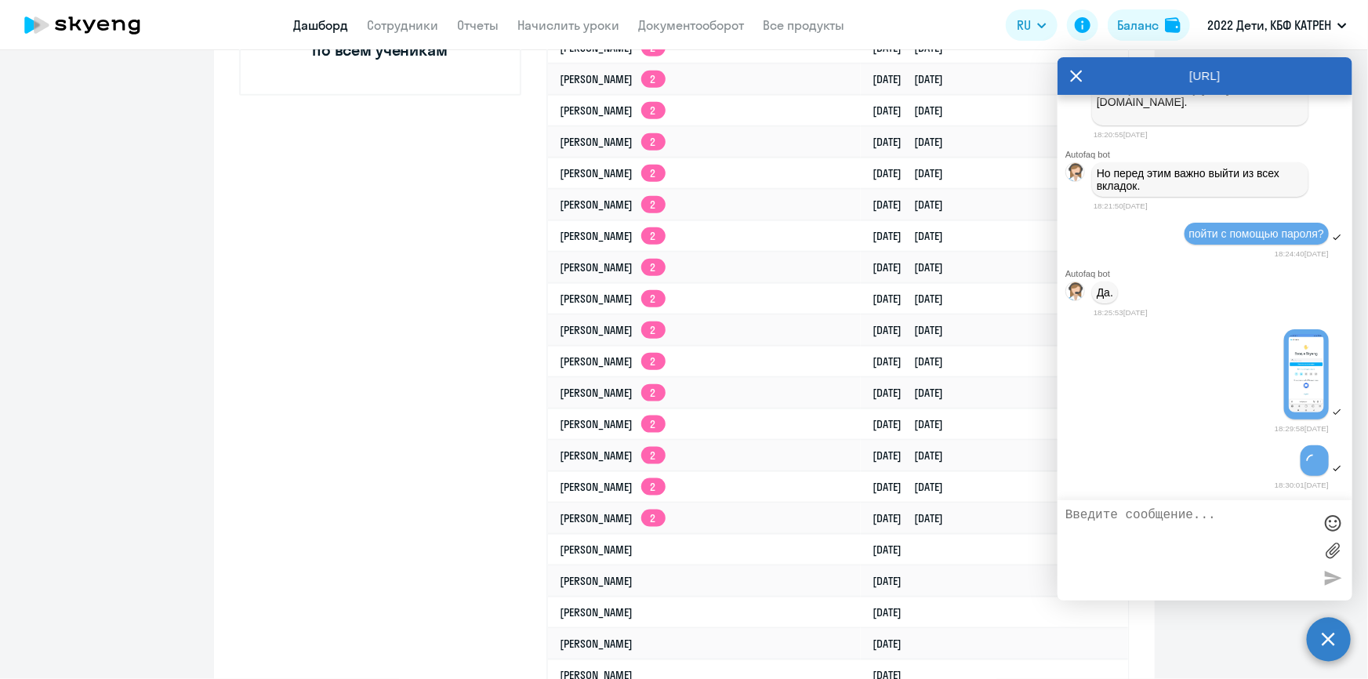
scroll to position [55122, 0]
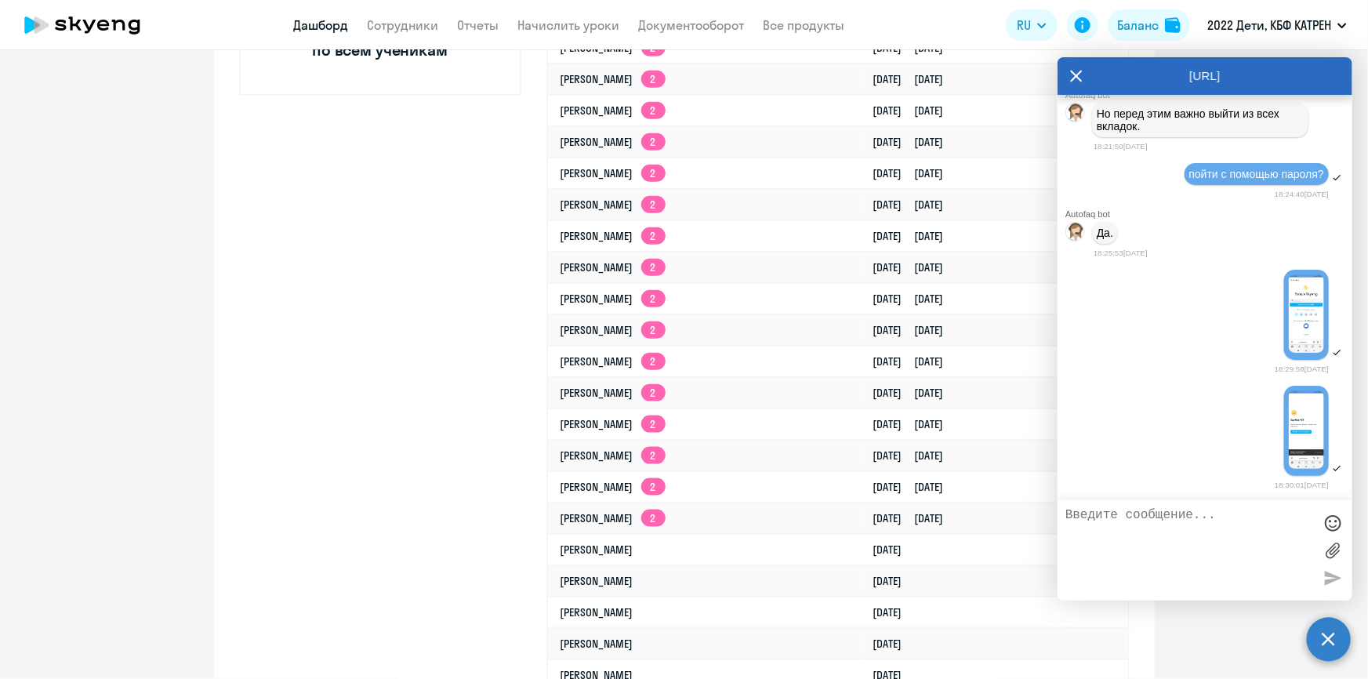
click at [1223, 537] on textarea at bounding box center [1189, 550] width 248 height 85
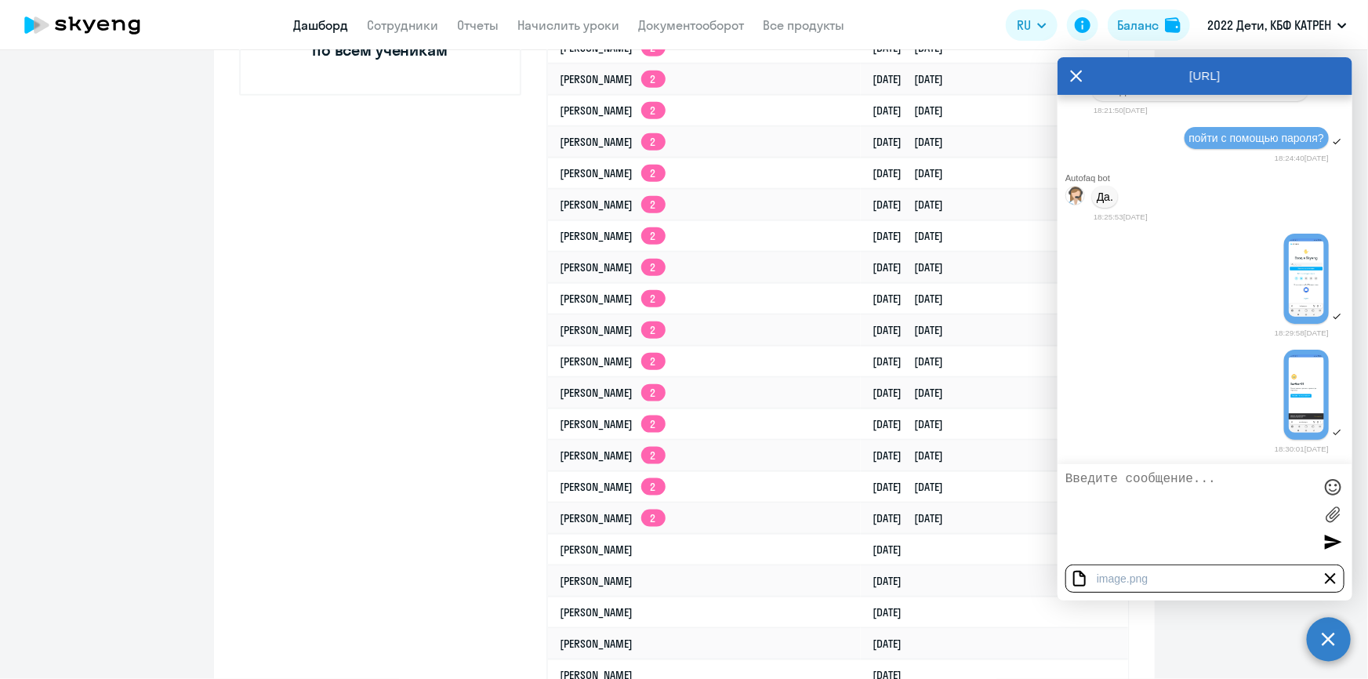
click at [1334, 544] on div at bounding box center [1333, 542] width 24 height 24
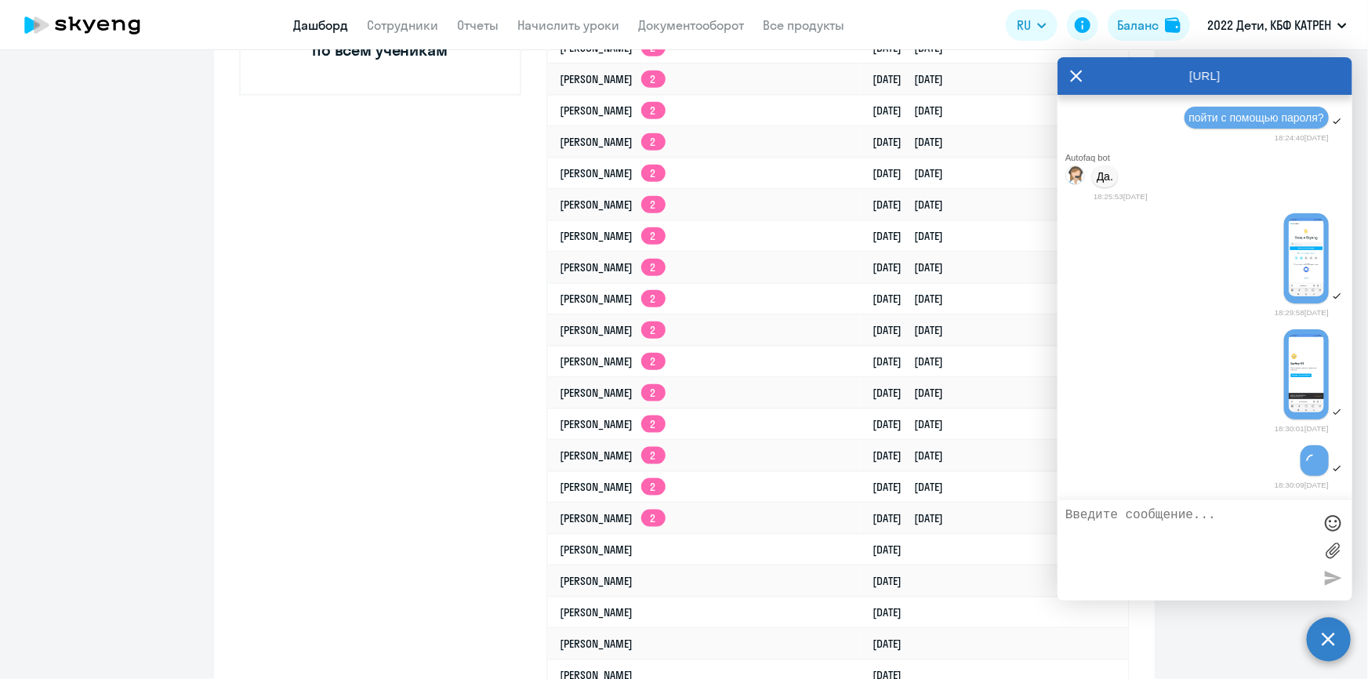
scroll to position [55238, 0]
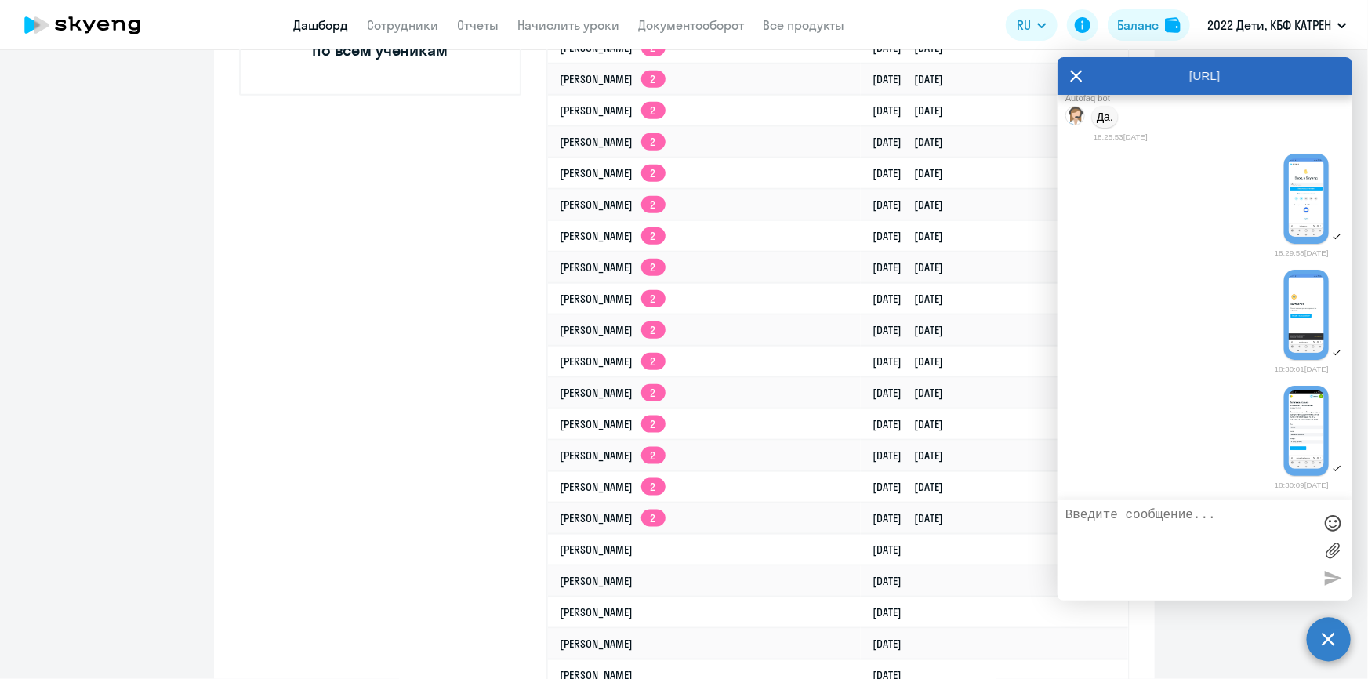
click at [1230, 549] on textarea at bounding box center [1189, 550] width 248 height 85
type textarea "н"
type textarea "[PERSON_NAME]"
click at [1075, 513] on textarea "Я таким пока впервые сталкиваюсь" at bounding box center [1189, 550] width 248 height 85
click at [1175, 528] on textarea "Я с таким пока впервые сталкиваюсь" at bounding box center [1189, 550] width 248 height 85
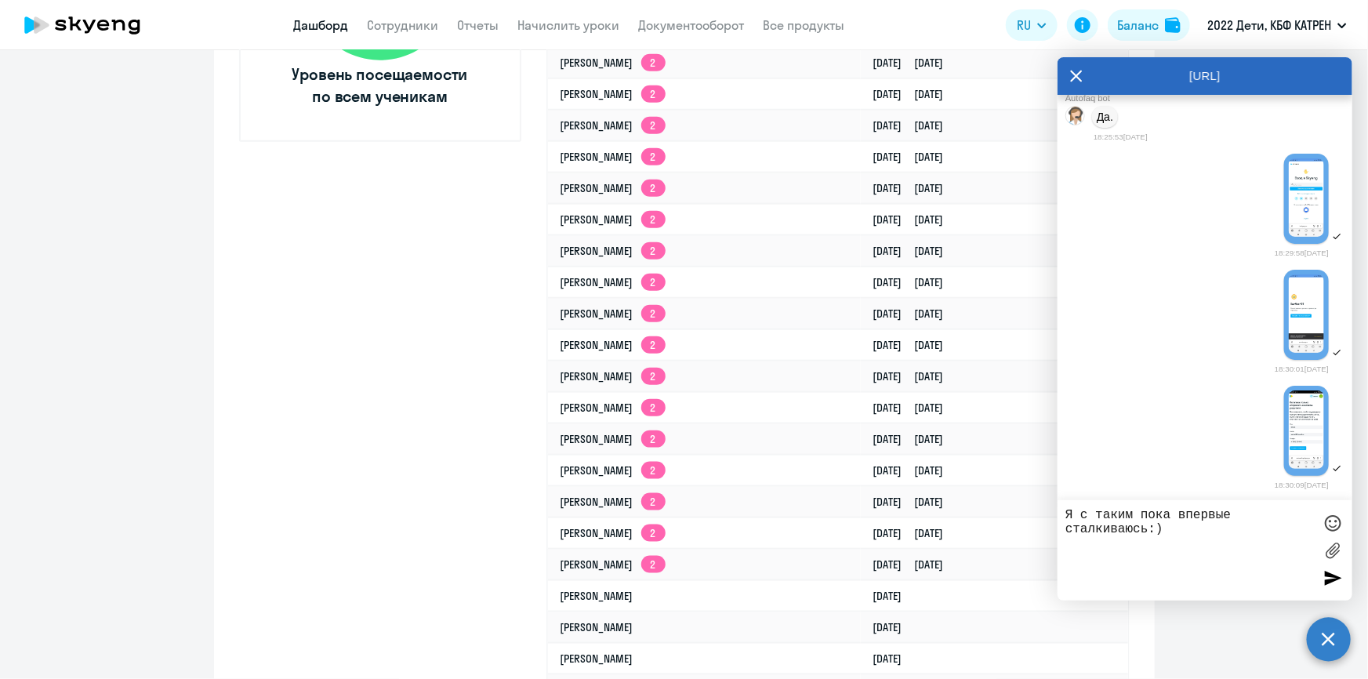
scroll to position [712, 0]
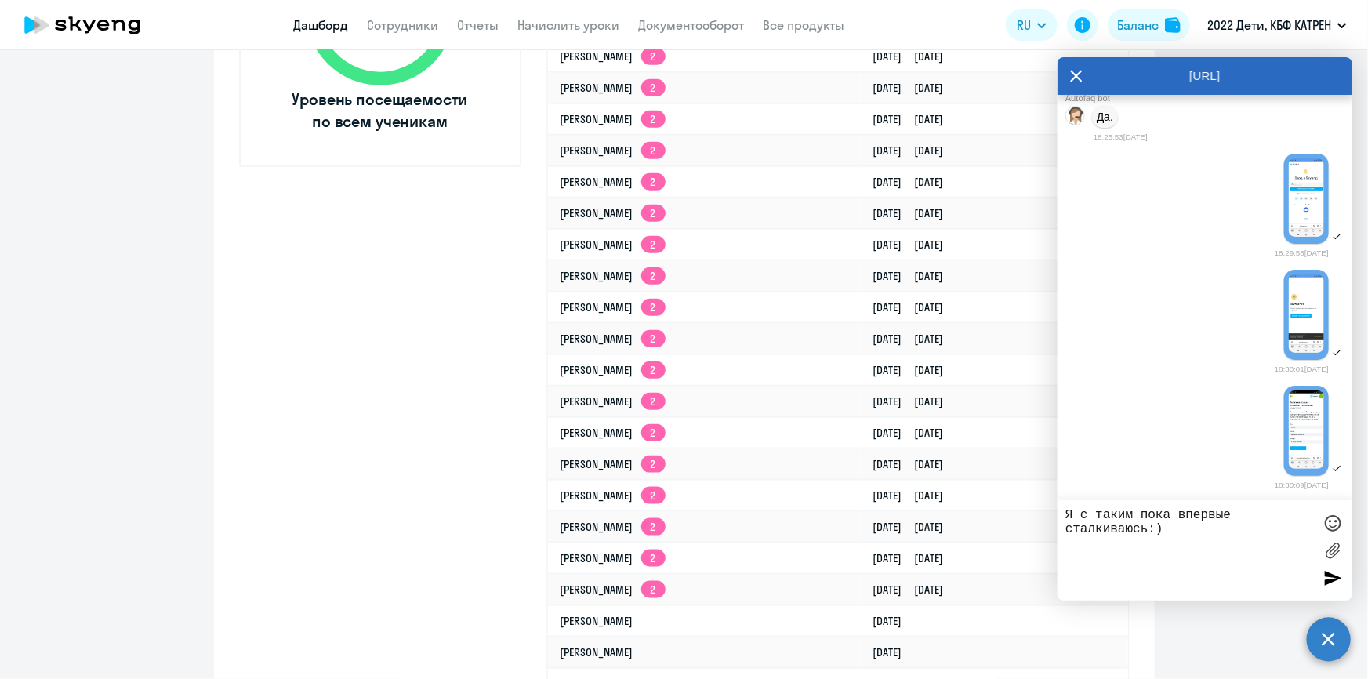
type textarea "Я с таким пока впервые сталкиваюсь:)"
click at [1336, 574] on div at bounding box center [1333, 578] width 24 height 24
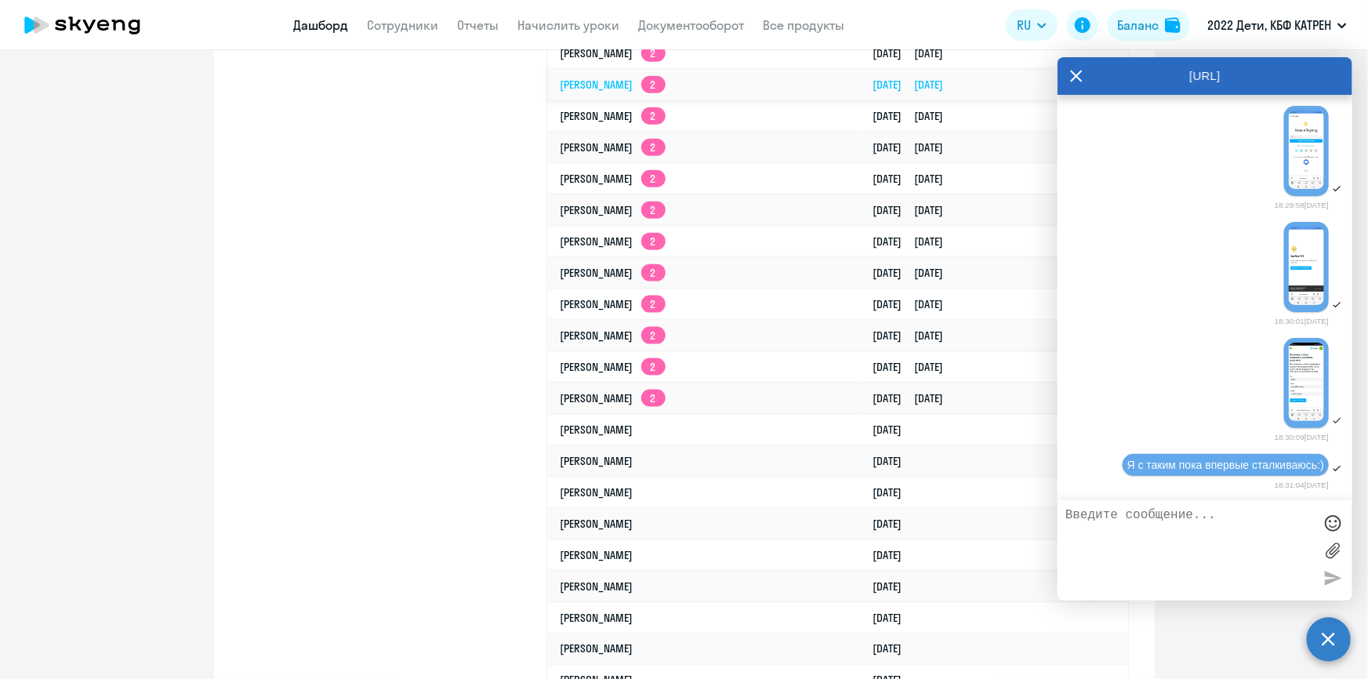
scroll to position [926, 0]
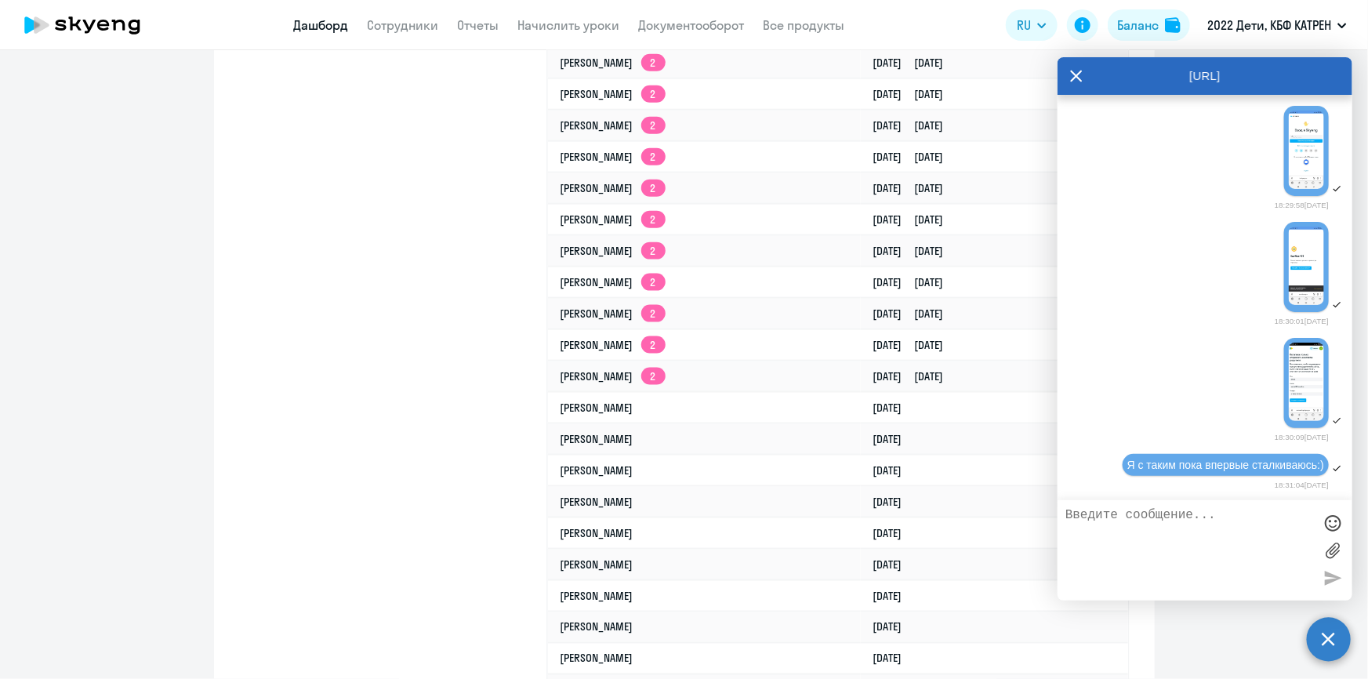
click at [1152, 524] on textarea at bounding box center [1189, 550] width 248 height 85
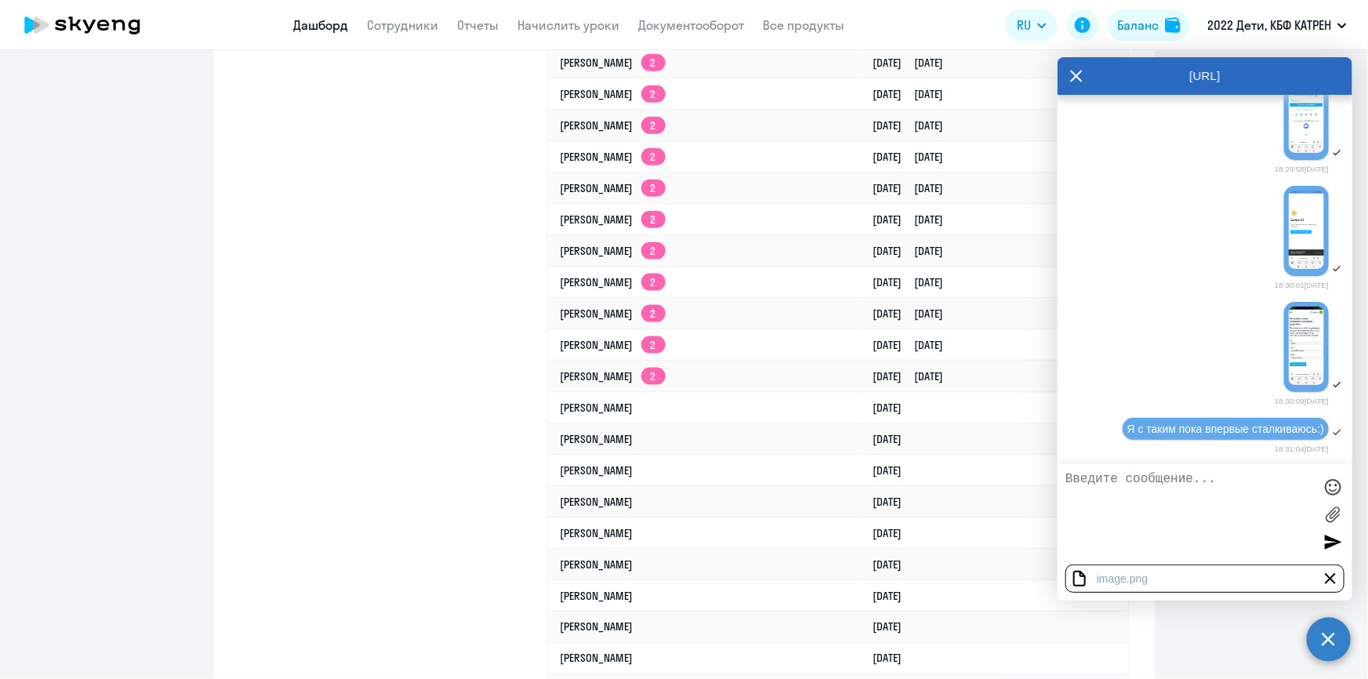
paste textarea "Ваш сайт почему то обозначается в браузере другим названием"
click at [1065, 474] on div "Ваш сайт почему то обозначается в браузере другим названием" at bounding box center [1204, 514] width 295 height 100
click at [1067, 481] on textarea "Ваш сайт почему то обозначается в браузере другим названием" at bounding box center [1189, 514] width 248 height 85
click at [1278, 492] on textarea ""Ваш сайт почему то обозначается в браузере другим названием" at bounding box center [1189, 514] width 248 height 85
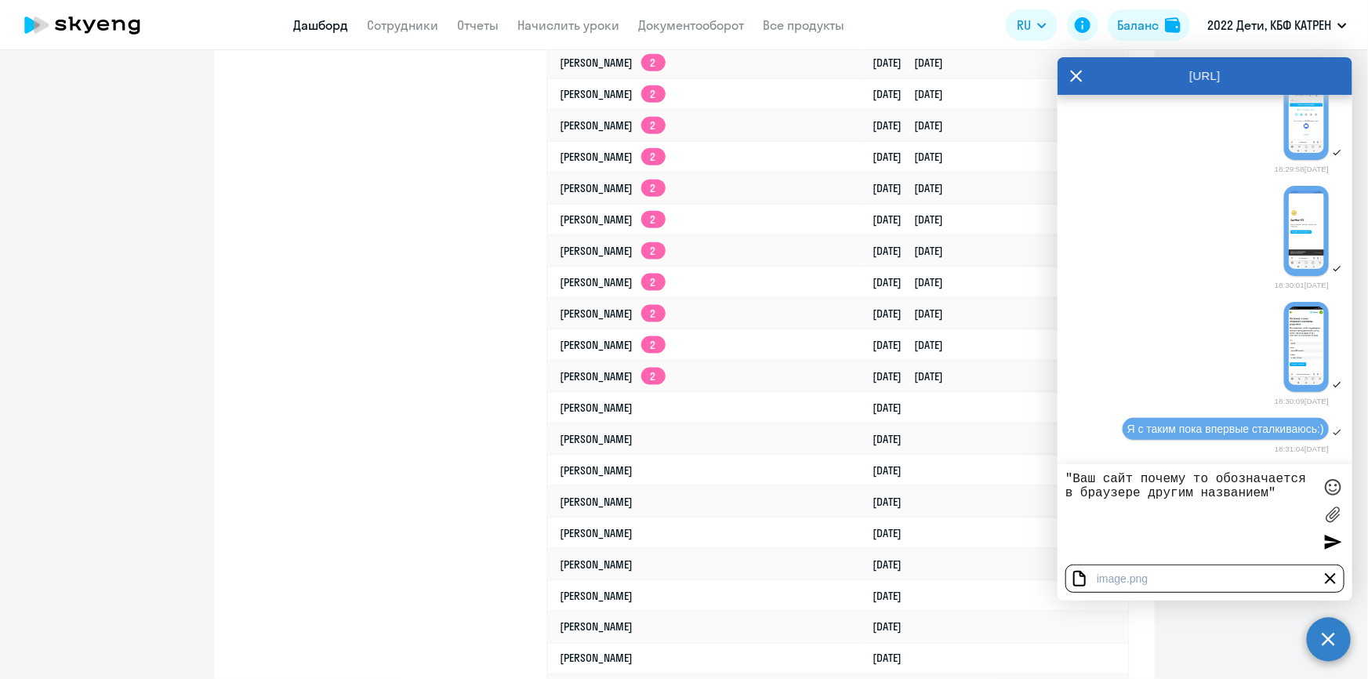
type textarea ""Ваш сайт почему то обозначается в браузере другим названием""
click at [1329, 542] on div at bounding box center [1333, 542] width 24 height 24
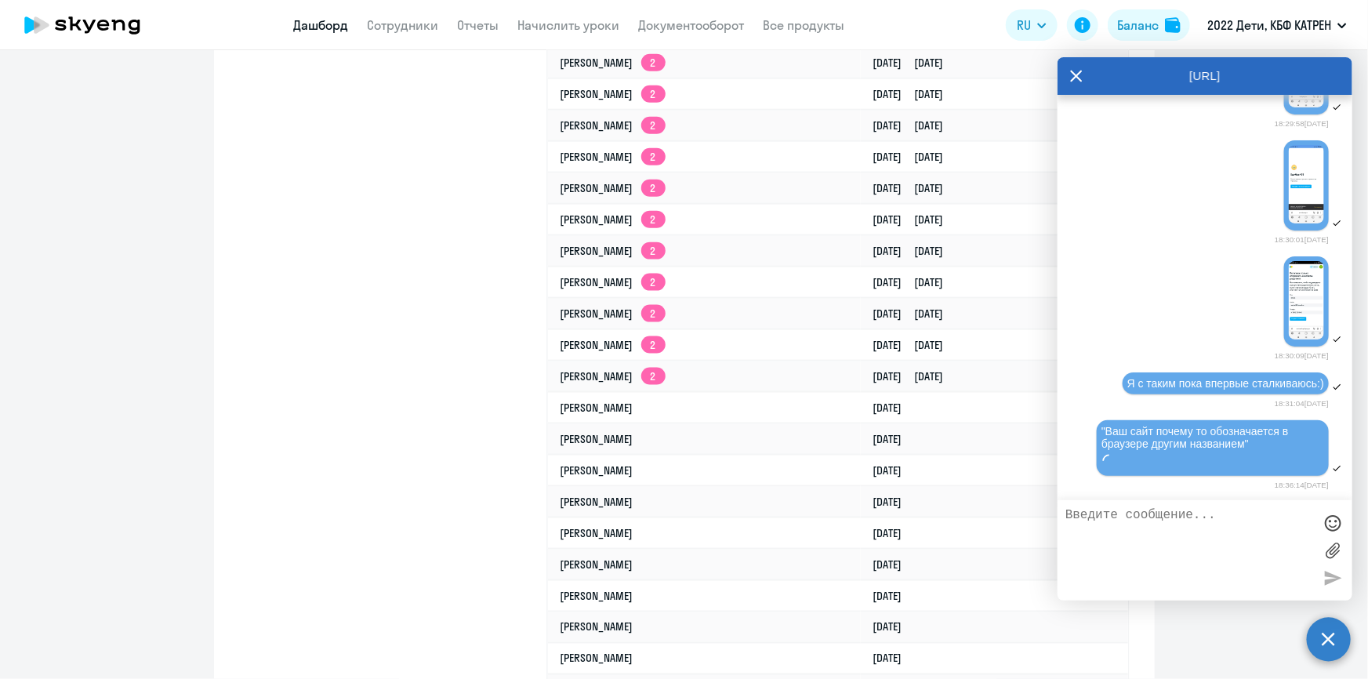
scroll to position [55429, 0]
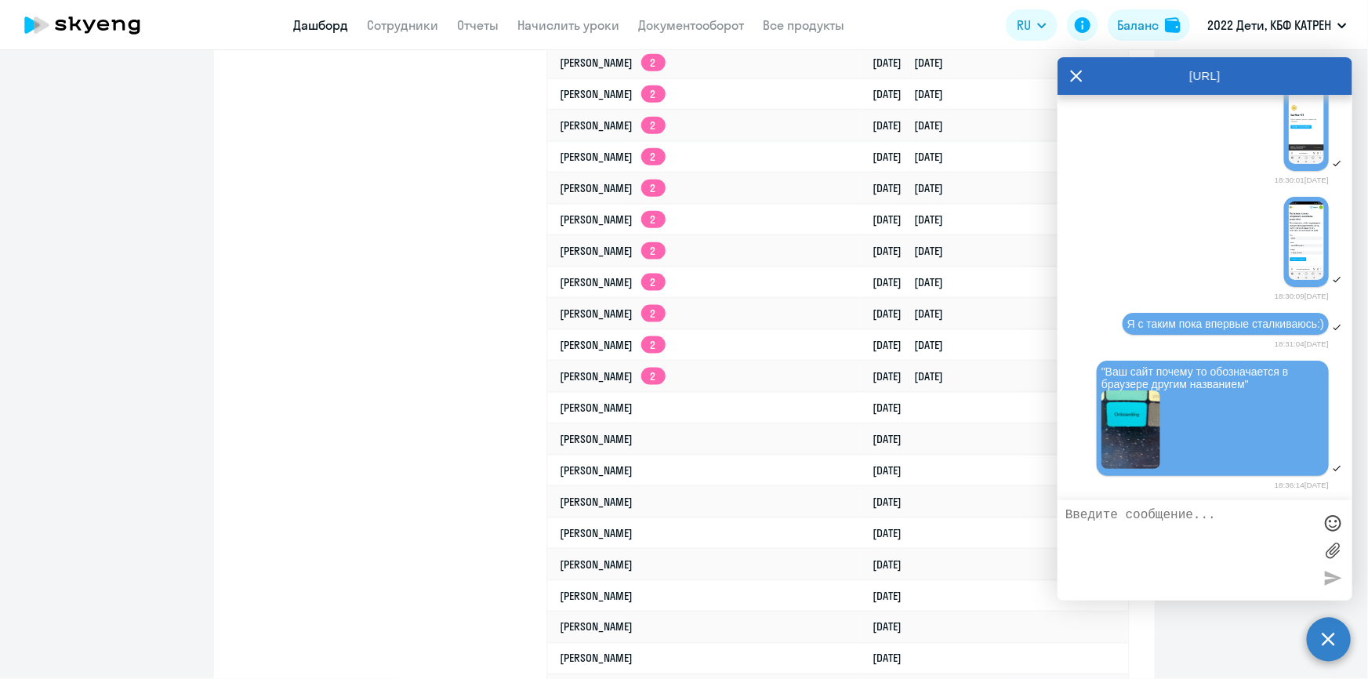
click at [1213, 530] on textarea at bounding box center [1189, 550] width 248 height 85
click at [1066, 516] on textarea "Может быть так ситуация прояснится" at bounding box center [1189, 550] width 248 height 85
drag, startPoint x: 1151, startPoint y: 523, endPoint x: 1164, endPoint y: 526, distance: 12.9
click at [1152, 523] on textarea "[PERSON_NAME], может быть так ситуация прояснится" at bounding box center [1189, 550] width 248 height 85
click at [1332, 525] on div at bounding box center [1333, 523] width 24 height 24
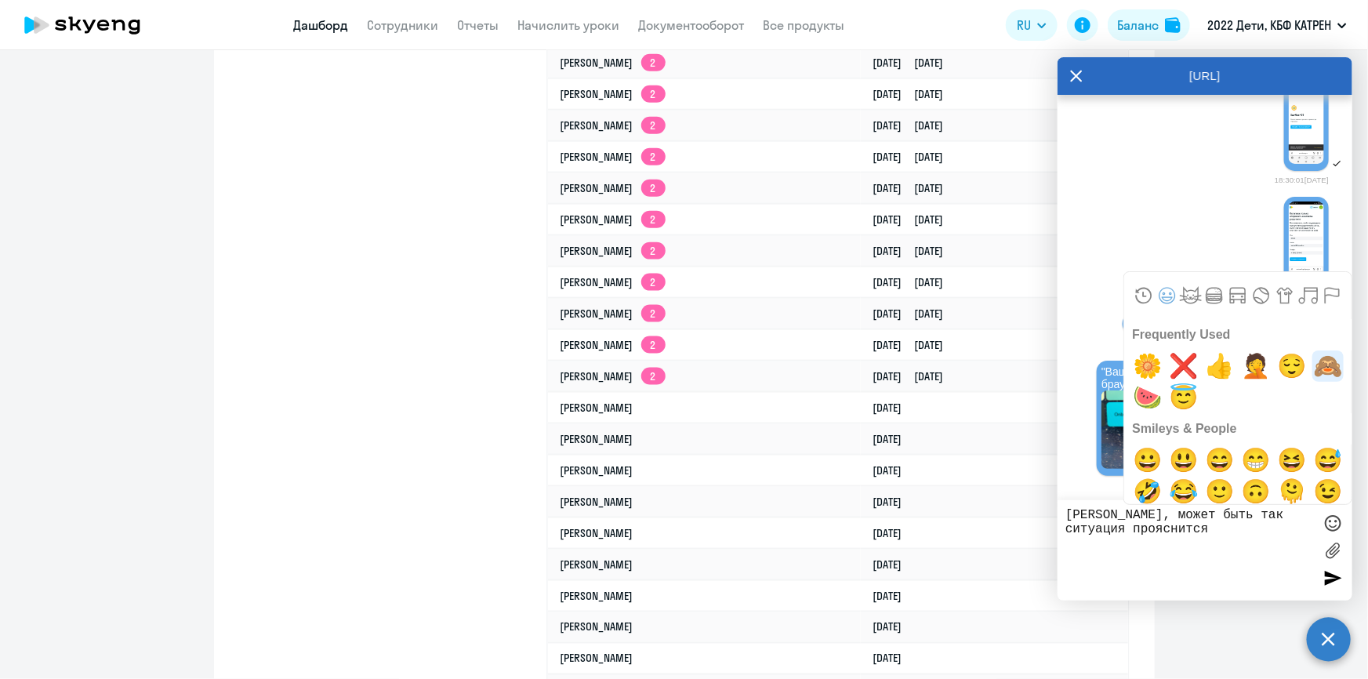
click at [1316, 368] on span "🙈" at bounding box center [1328, 365] width 37 height 31
type textarea "[PERSON_NAME], может быть так ситуация прояснится🙈"
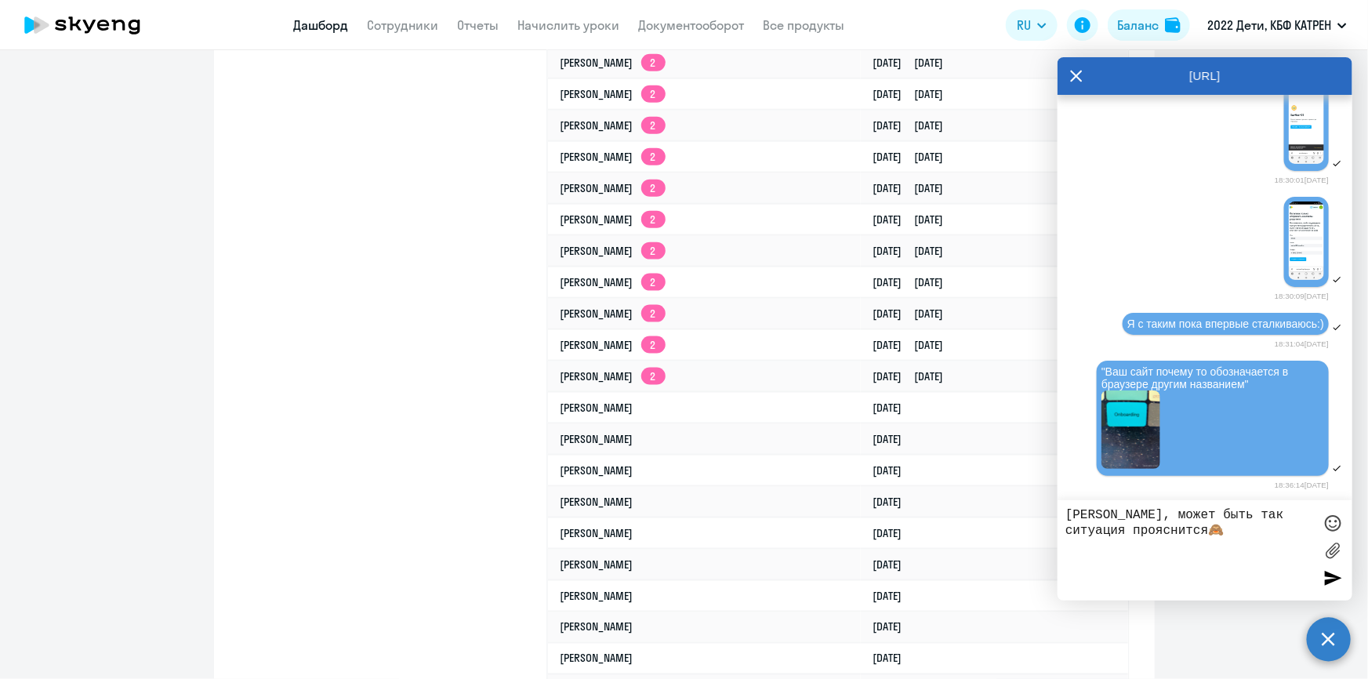
click at [1332, 577] on div at bounding box center [1333, 578] width 24 height 24
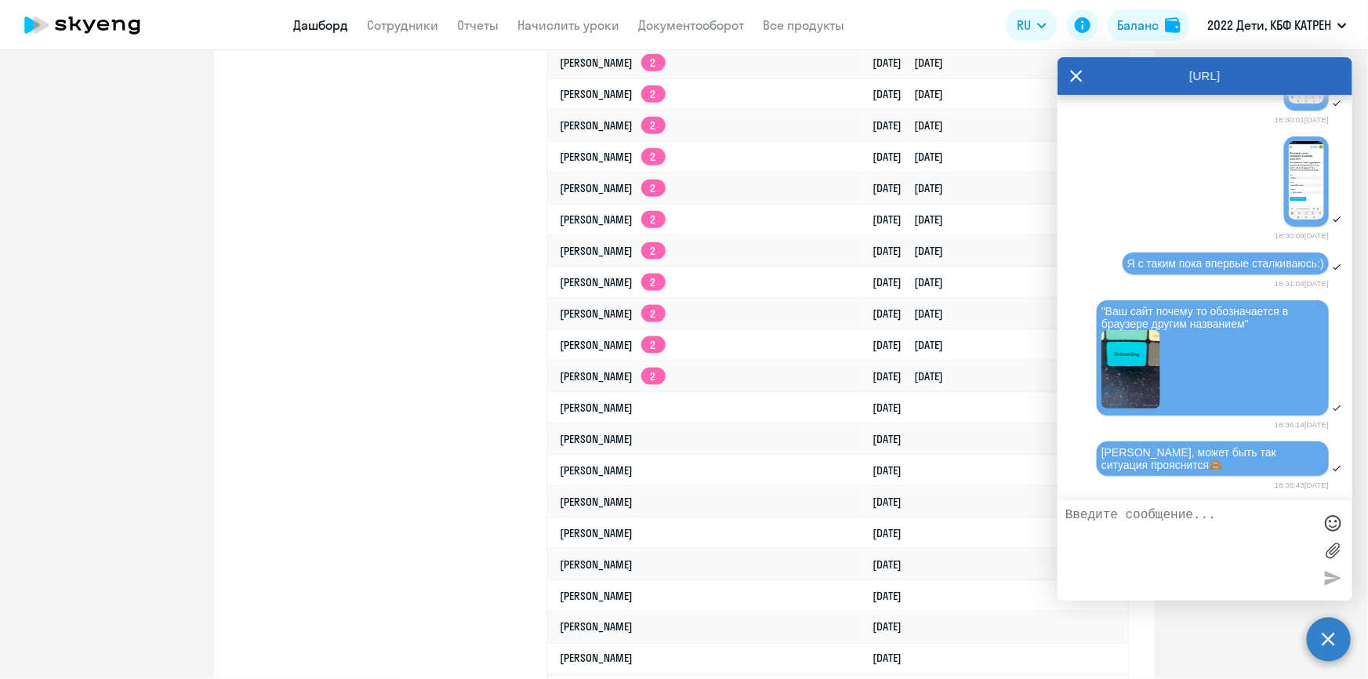
click at [1216, 535] on textarea at bounding box center [1189, 550] width 248 height 85
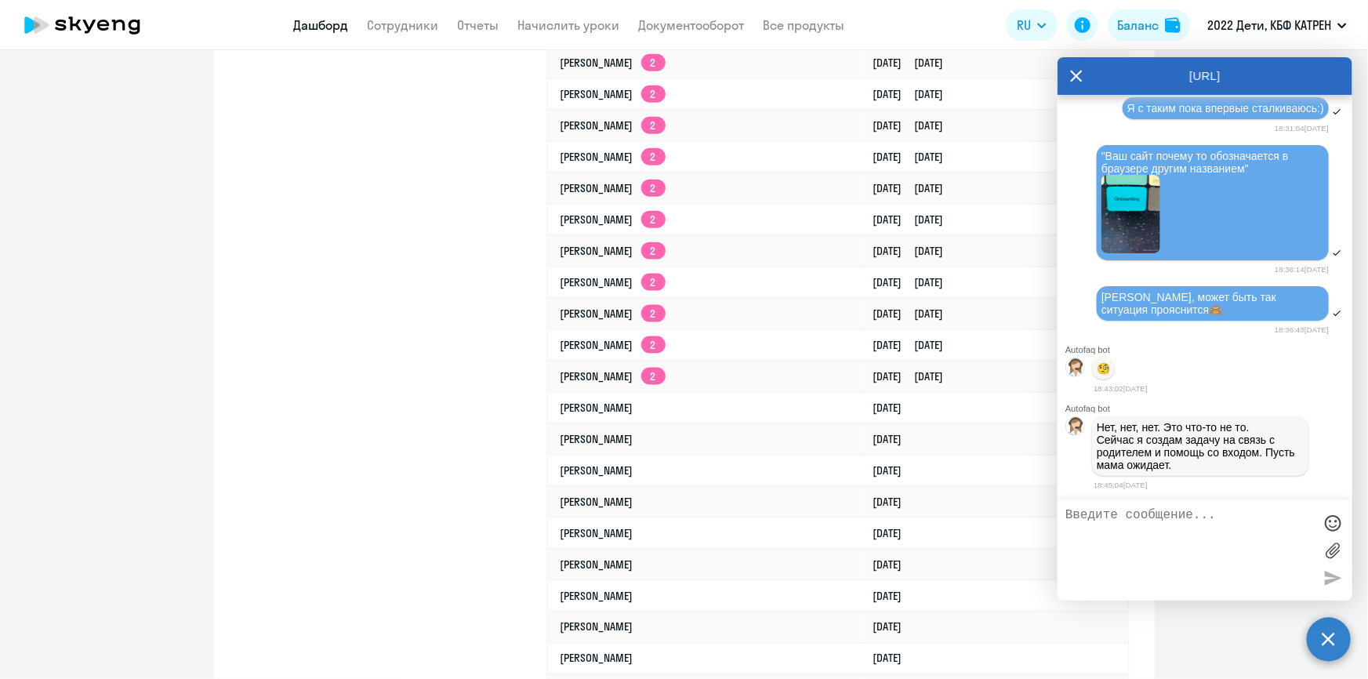
scroll to position [55711, 0]
click at [1150, 520] on textarea at bounding box center [1189, 550] width 248 height 85
click at [1148, 520] on textarea at bounding box center [1189, 550] width 248 height 85
click at [1165, 516] on textarea at bounding box center [1189, 550] width 248 height 85
type textarea "Мама ожидает:)"
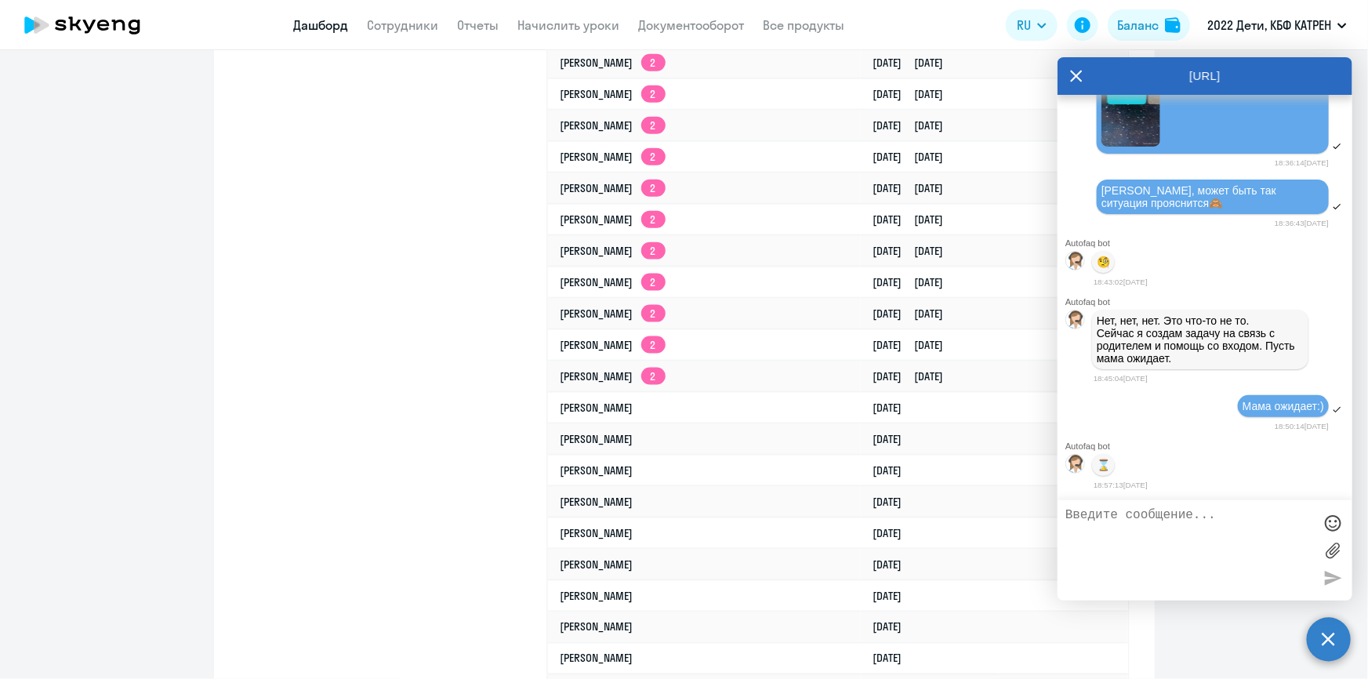
scroll to position [55821, 0]
click at [1096, 524] on textarea at bounding box center [1189, 550] width 248 height 85
click at [1140, 527] on textarea at bounding box center [1189, 550] width 248 height 85
click at [1068, 513] on textarea "[PERSON_NAME] поступит звонок?" at bounding box center [1189, 550] width 248 height 85
click at [1074, 517] on textarea "[PERSON_NAME] поступит звонок?" at bounding box center [1189, 550] width 248 height 85
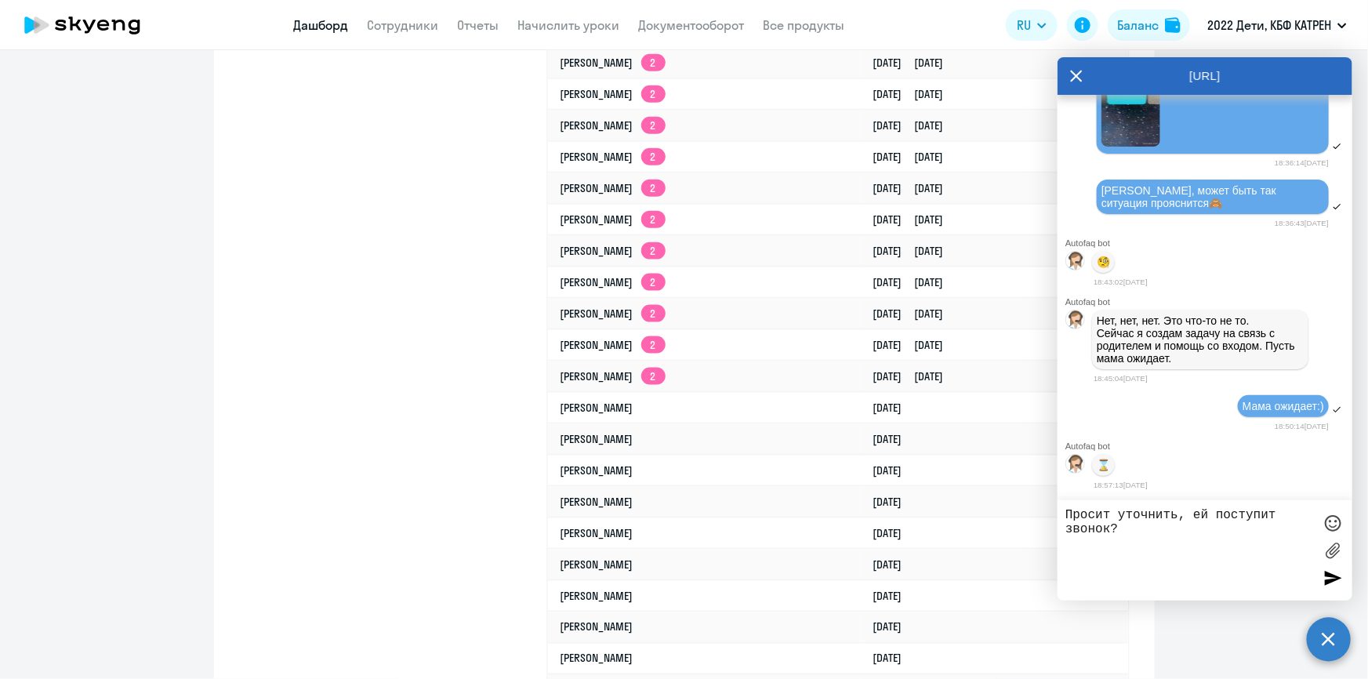
click at [1198, 538] on textarea "Просит уточнить, ей поступит звонок?" at bounding box center [1189, 550] width 248 height 85
type textarea "Просит уточнить, ей поступит звонок?"
click at [1334, 576] on div at bounding box center [1333, 578] width 24 height 24
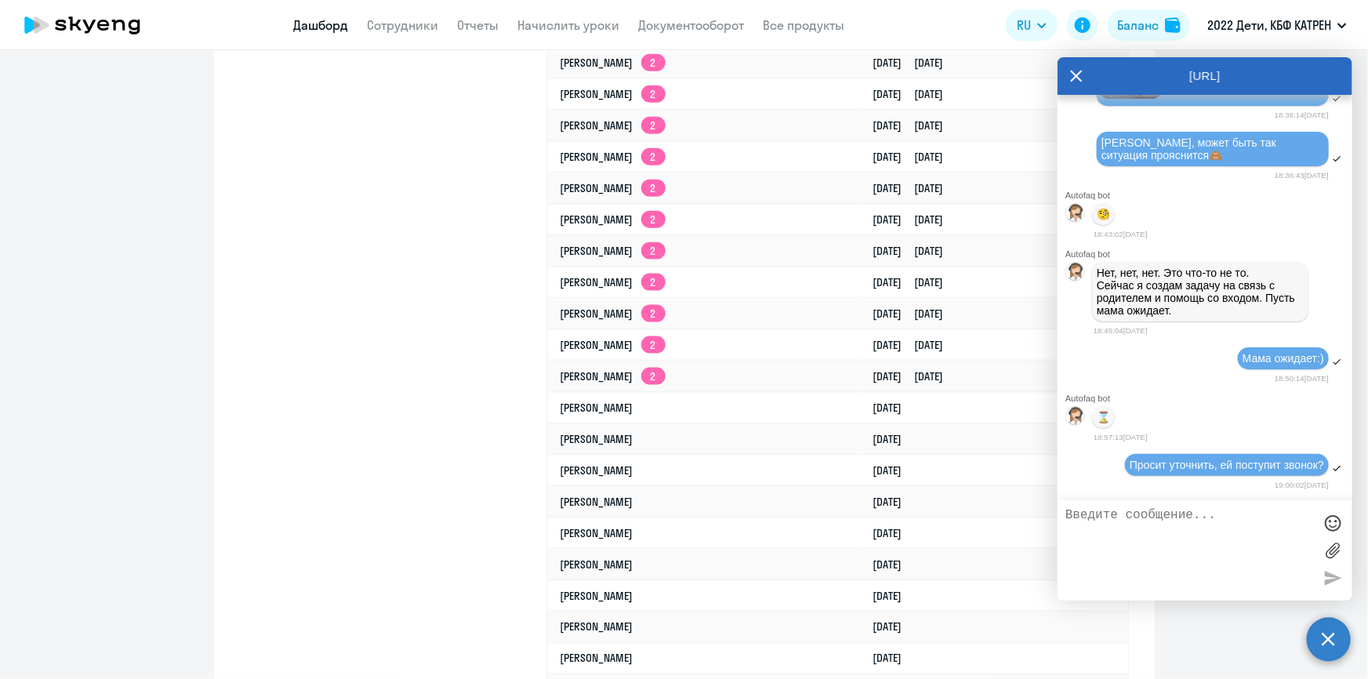
scroll to position [55869, 0]
click at [1205, 516] on textarea at bounding box center [1189, 550] width 248 height 85
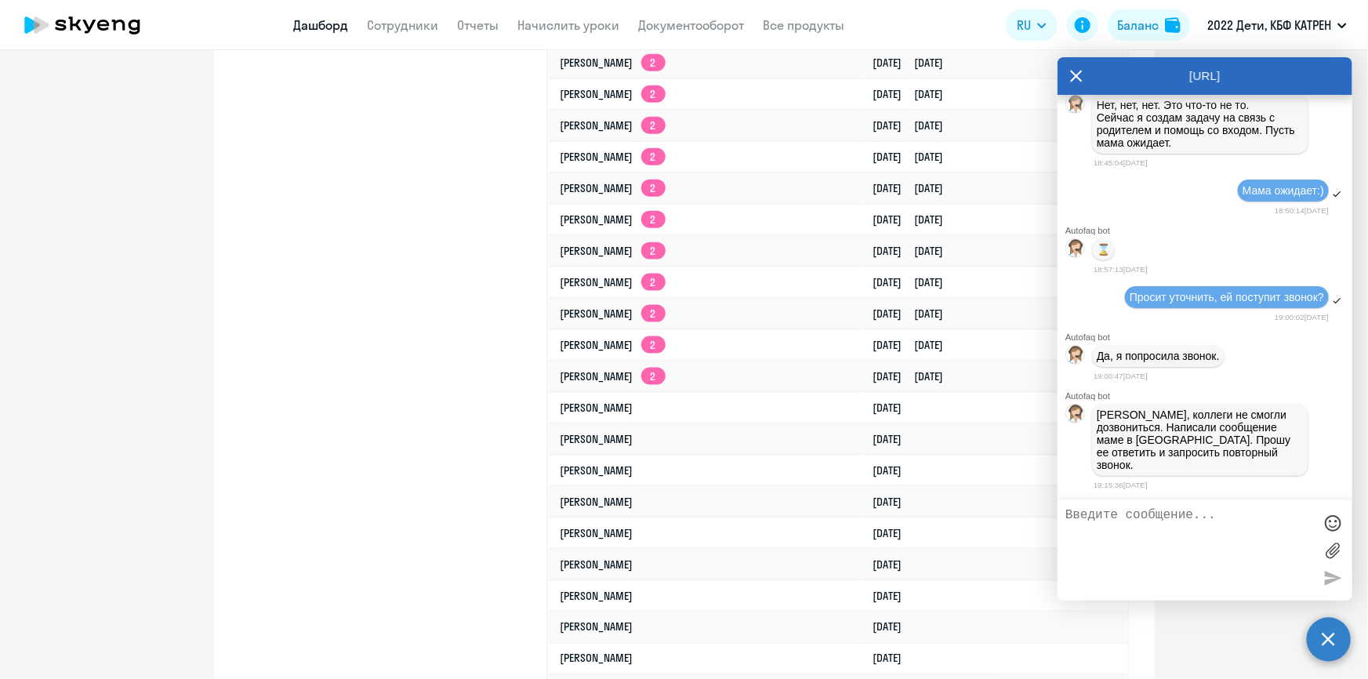
scroll to position [56026, 0]
click at [324, 23] on link "Дашборд" at bounding box center [321, 25] width 55 height 16
drag, startPoint x: 1097, startPoint y: 427, endPoint x: 1249, endPoint y: 471, distance: 158.2
click at [1249, 471] on p "[PERSON_NAME], коллеги не смогли дозвониться. Написали сообщение маме в [GEOGRA…" at bounding box center [1199, 439] width 207 height 63
copy p "[PERSON_NAME], коллеги не смогли дозвониться. Написали сообщение маме в [GEOGRA…"
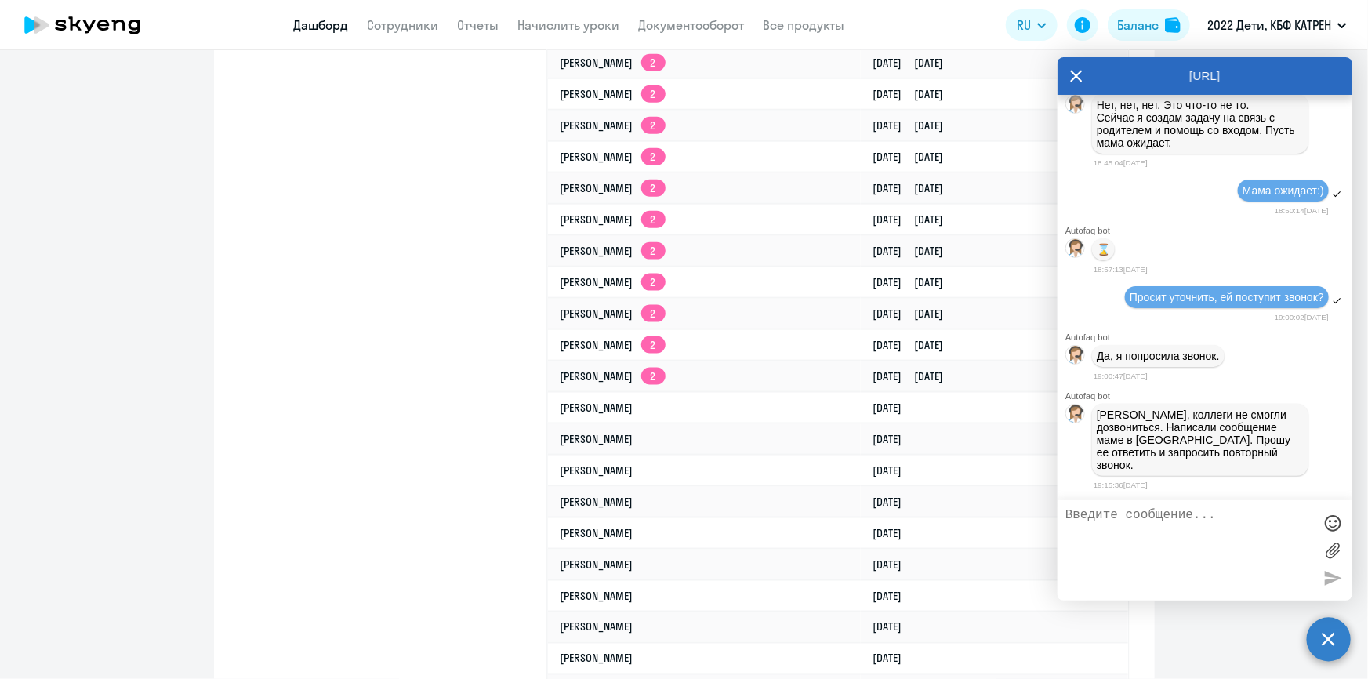
click at [1344, 523] on div at bounding box center [1204, 550] width 295 height 100
click at [1339, 523] on div at bounding box center [1333, 523] width 24 height 24
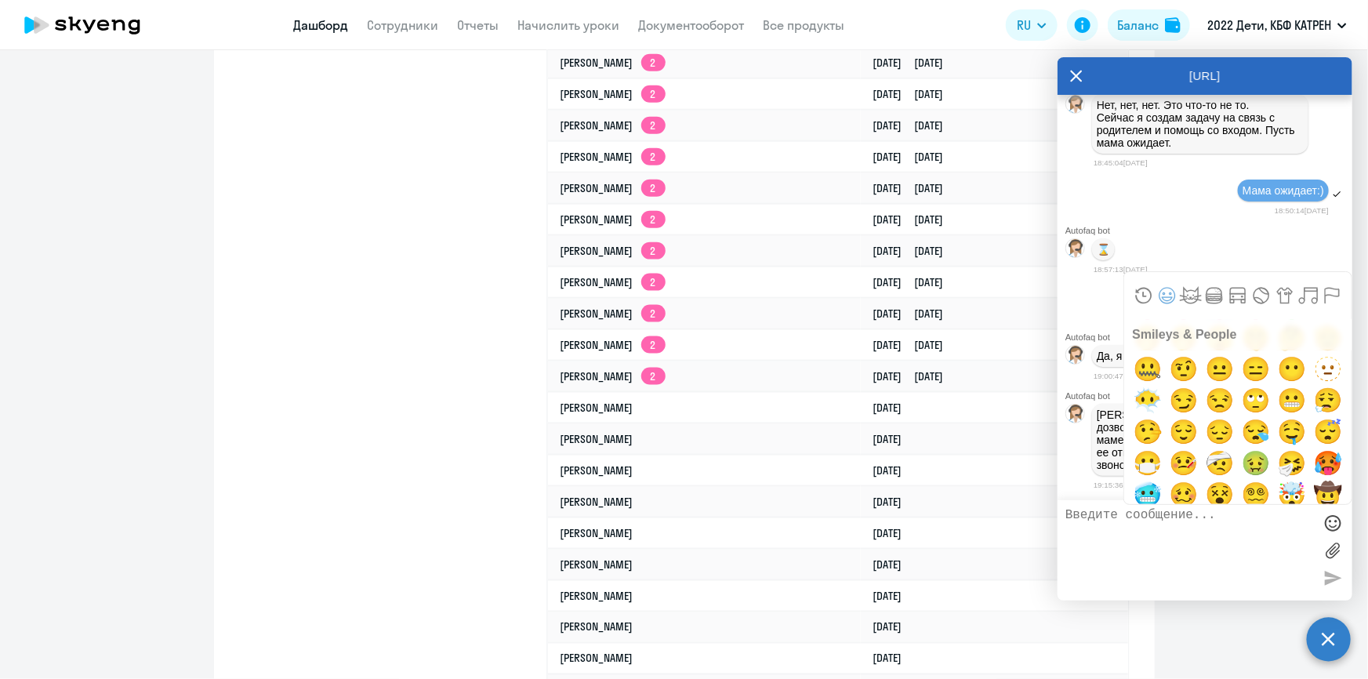
scroll to position [284, 0]
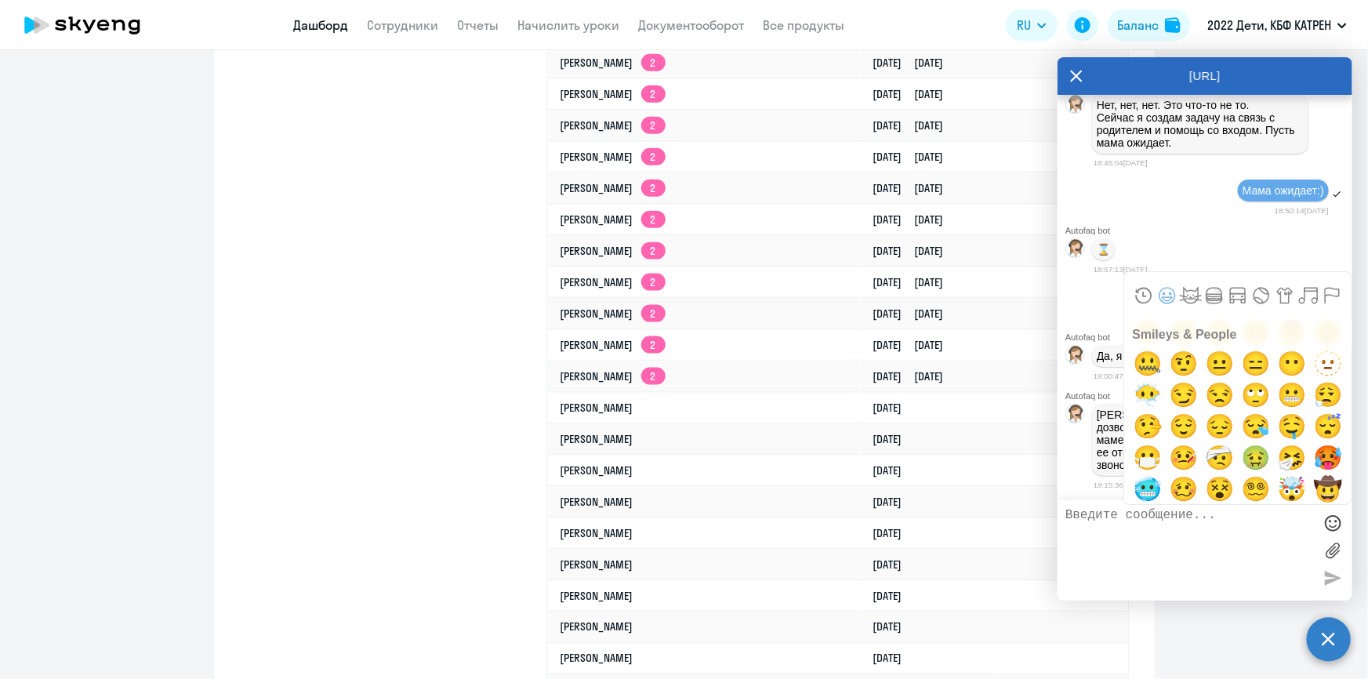
click at [1174, 570] on textarea at bounding box center [1189, 550] width 248 height 85
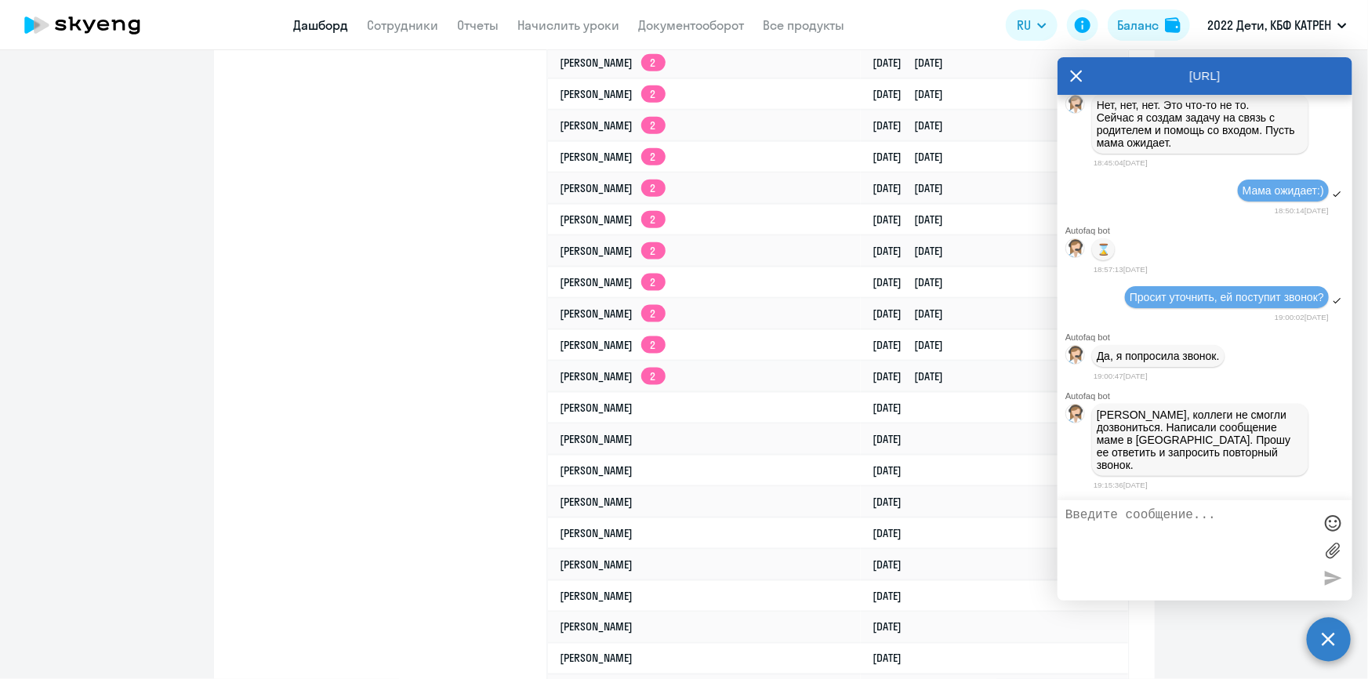
click at [1333, 528] on div at bounding box center [1333, 523] width 24 height 24
click at [1160, 520] on textarea at bounding box center [1189, 550] width 248 height 85
click at [1335, 524] on div at bounding box center [1333, 523] width 24 height 24
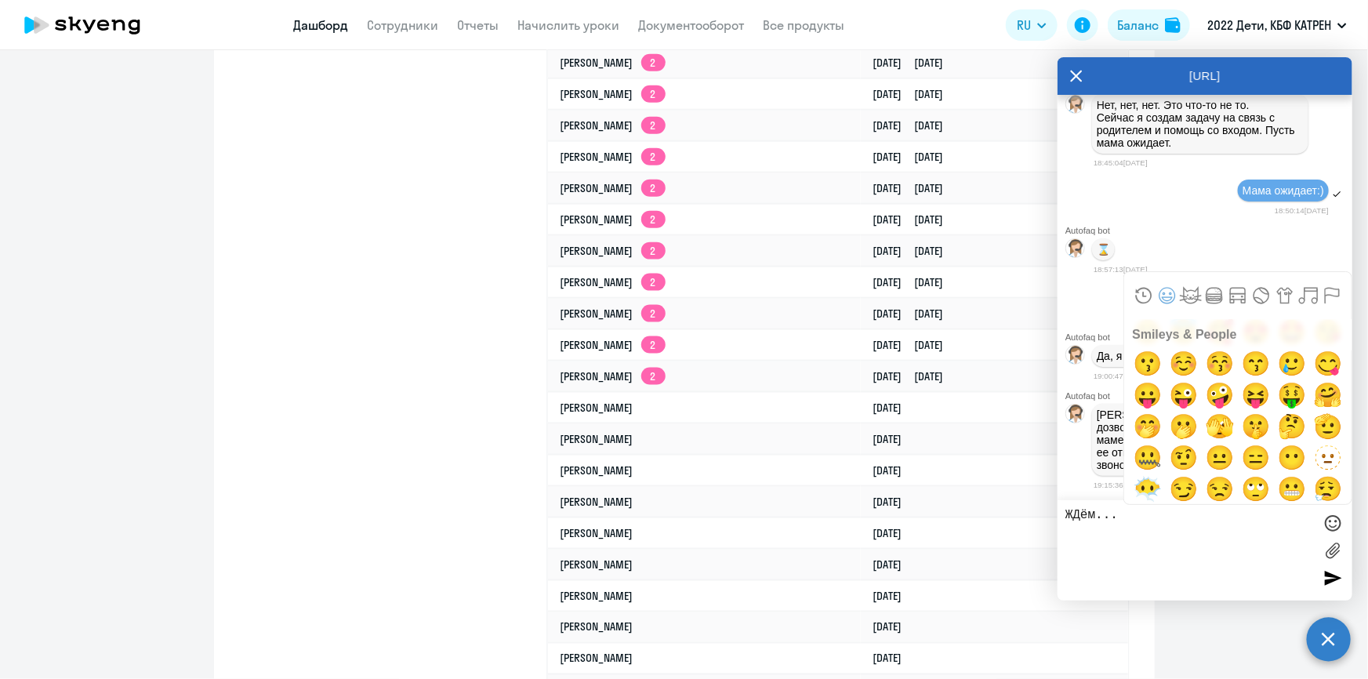
scroll to position [213, 0]
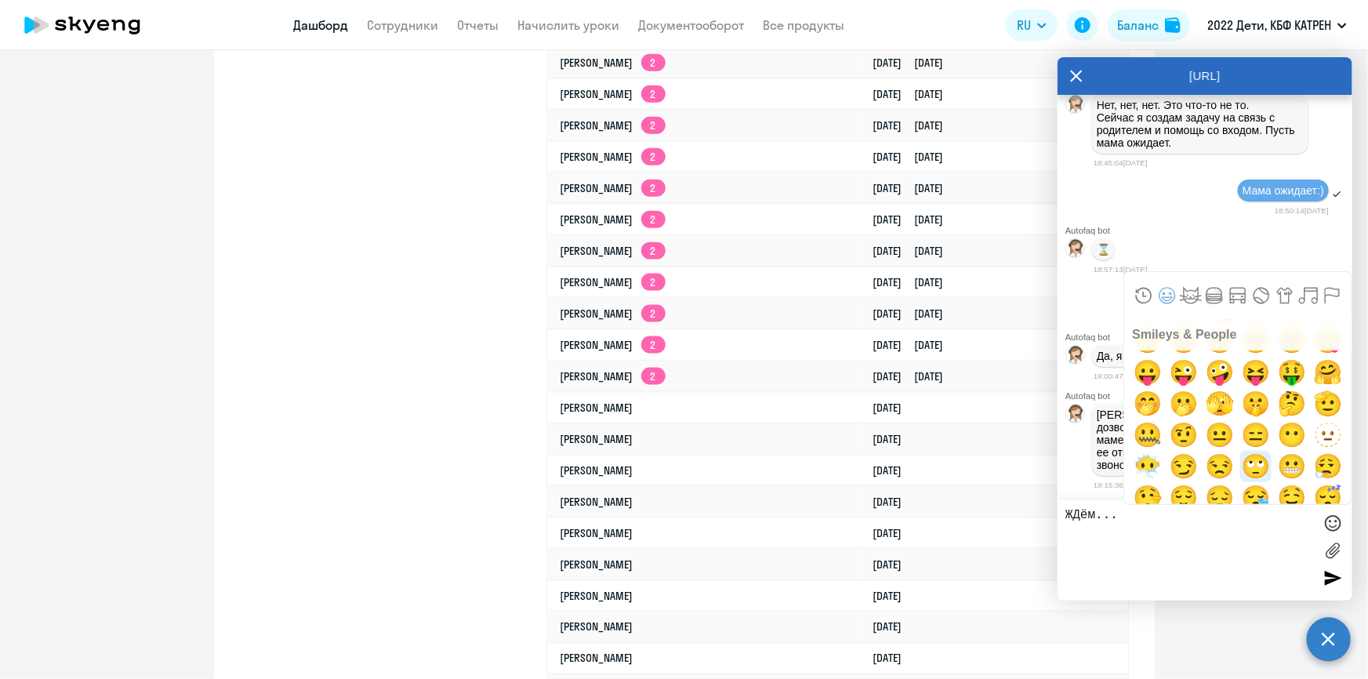
click at [1249, 466] on span "🙄" at bounding box center [1255, 466] width 37 height 31
type textarea "ЖДём...🙄"
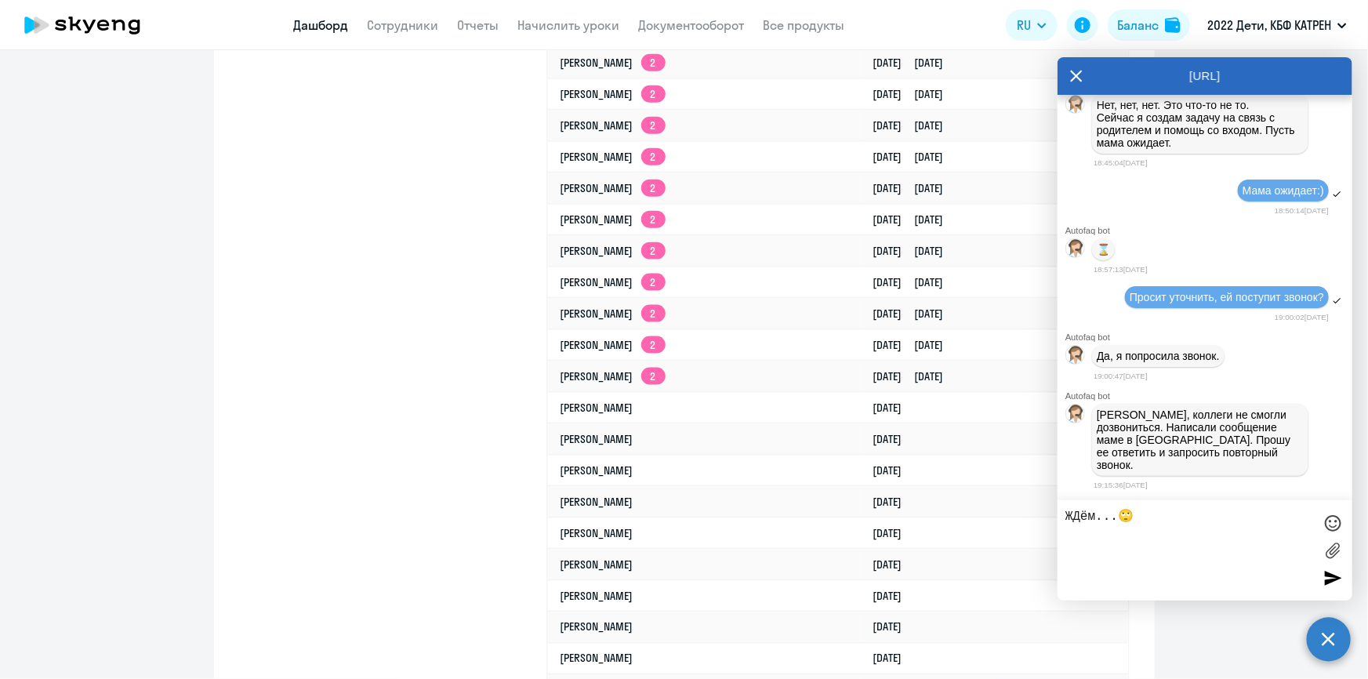
click at [1336, 573] on div at bounding box center [1333, 578] width 24 height 24
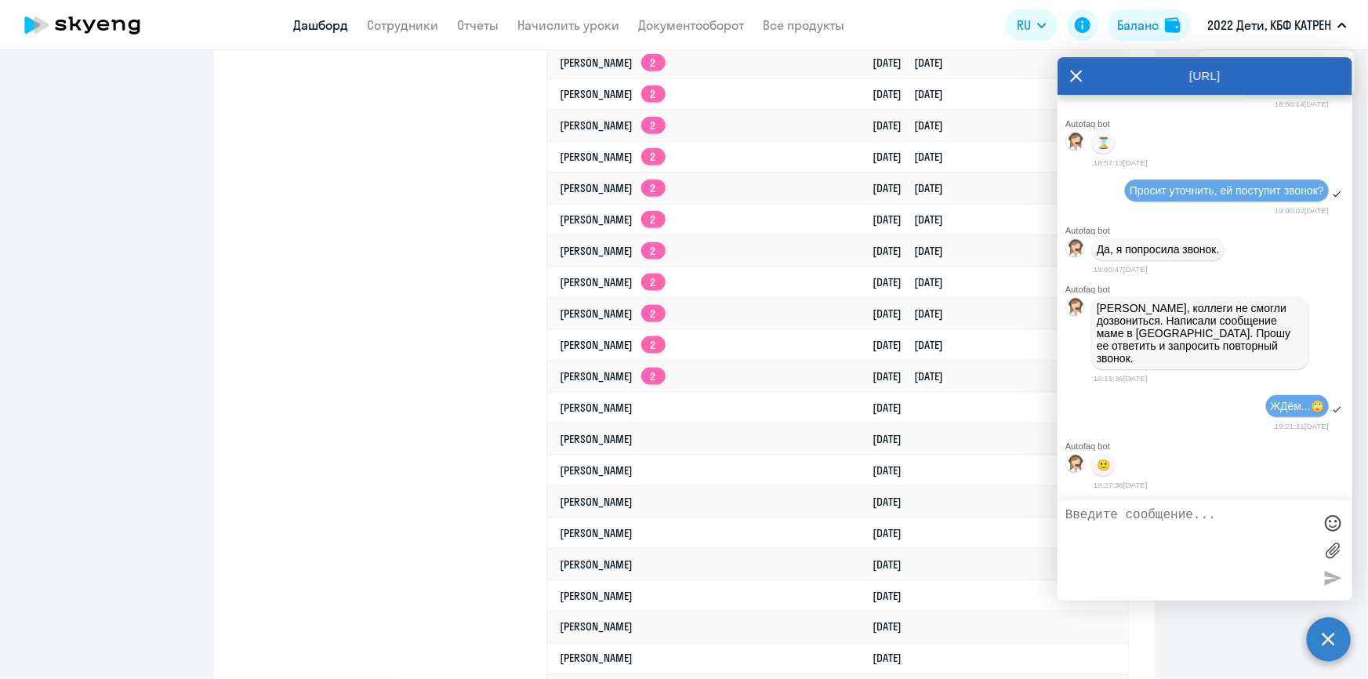
scroll to position [56137, 0]
click at [1116, 527] on textarea at bounding box center [1189, 550] width 248 height 85
paste textarea "П"
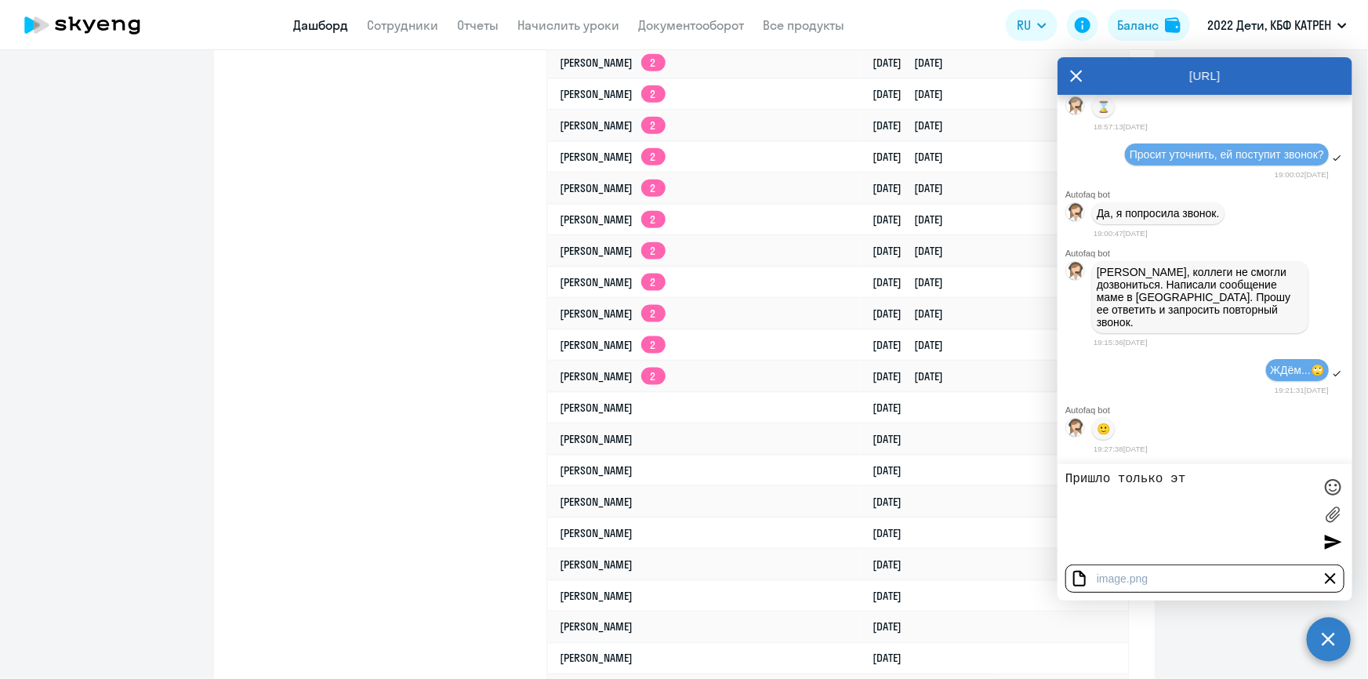
type textarea "Пришло только это"
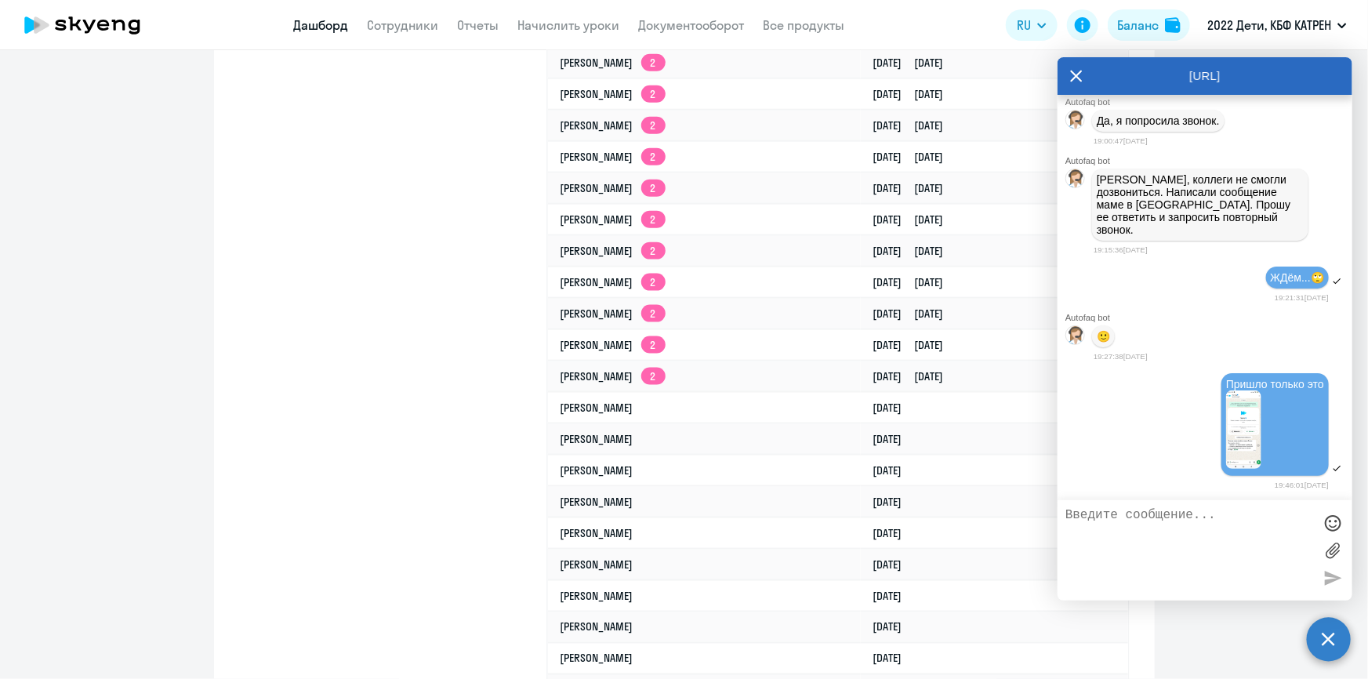
scroll to position [56267, 0]
click at [1198, 546] on textarea at bounding box center [1189, 550] width 248 height 85
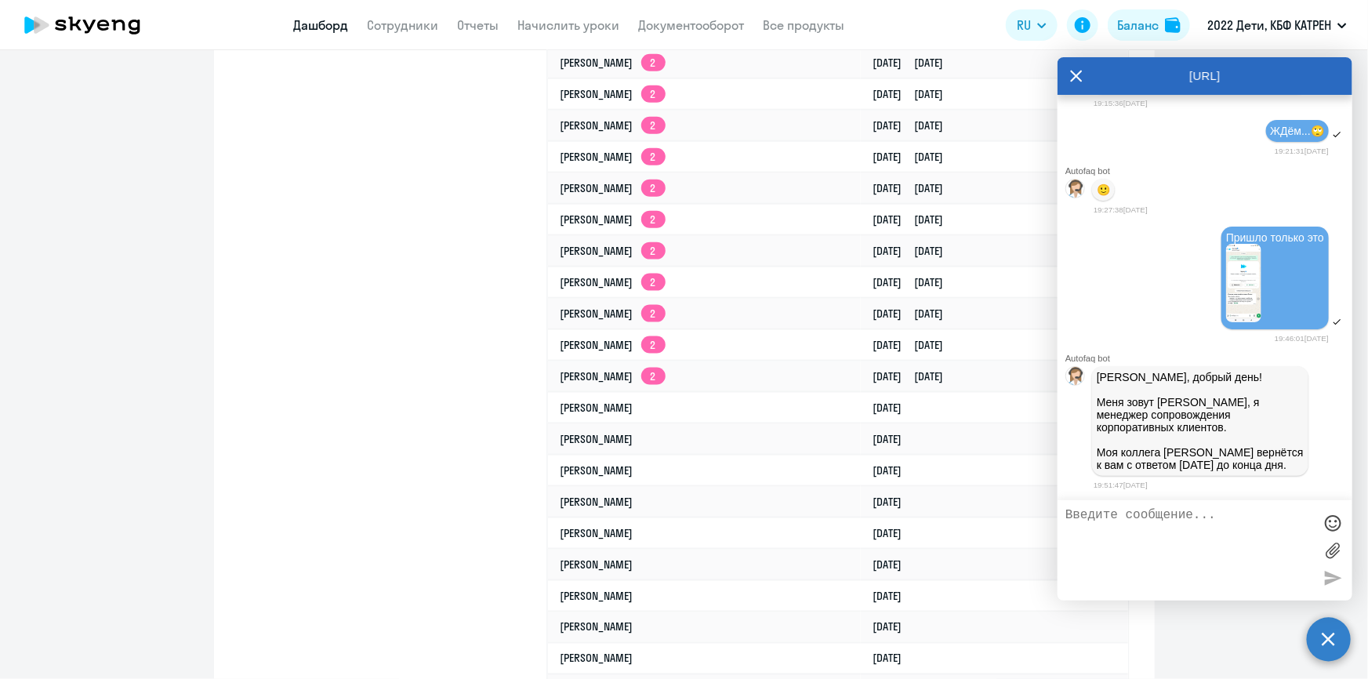
scroll to position [56416, 0]
